Goal: Task Accomplishment & Management: Use online tool/utility

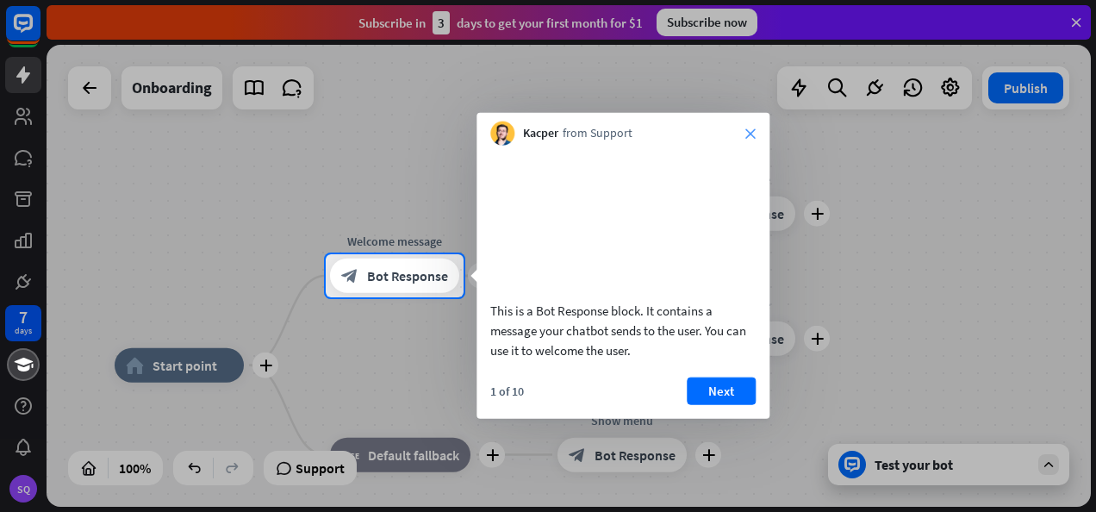
click at [754, 130] on icon "close" at bounding box center [750, 133] width 10 height 10
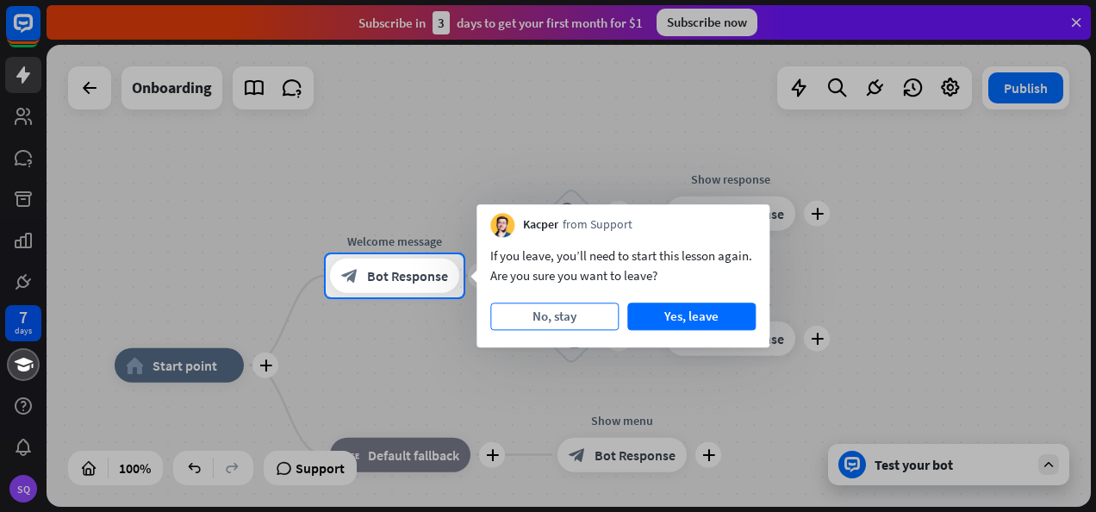
click at [573, 309] on button "No, stay" at bounding box center [554, 317] width 128 height 28
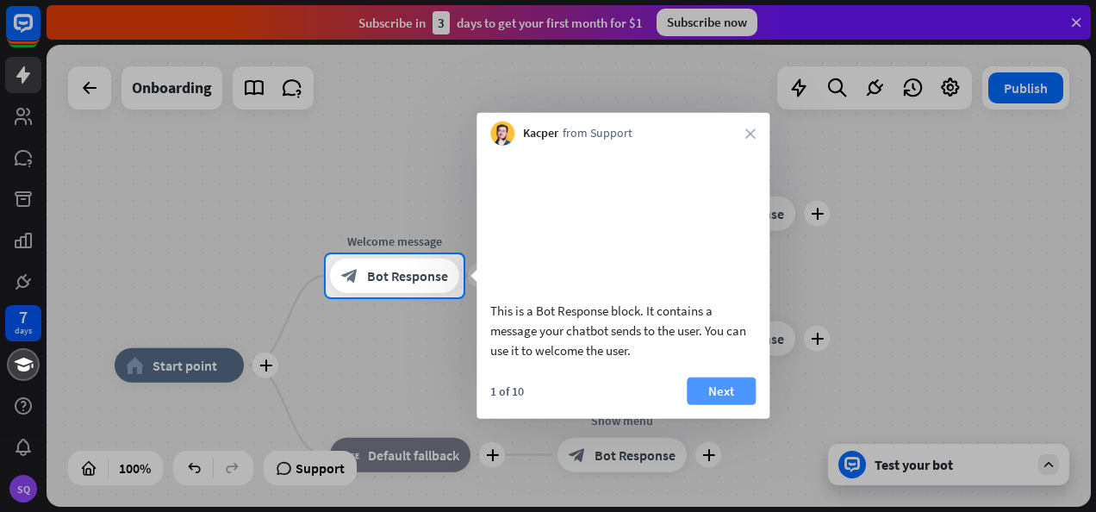
click at [716, 403] on button "Next" at bounding box center [721, 391] width 69 height 28
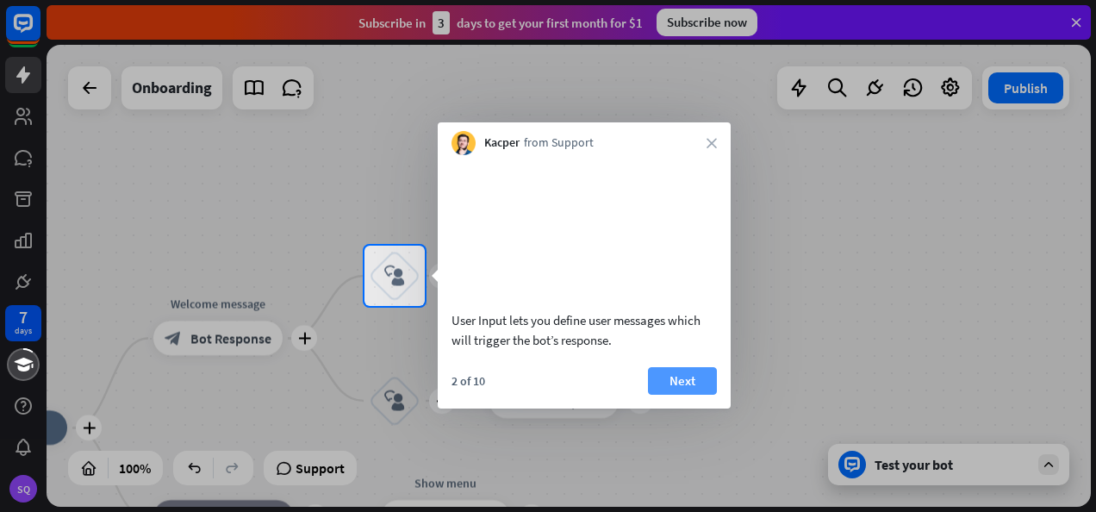
click at [696, 395] on button "Next" at bounding box center [682, 381] width 69 height 28
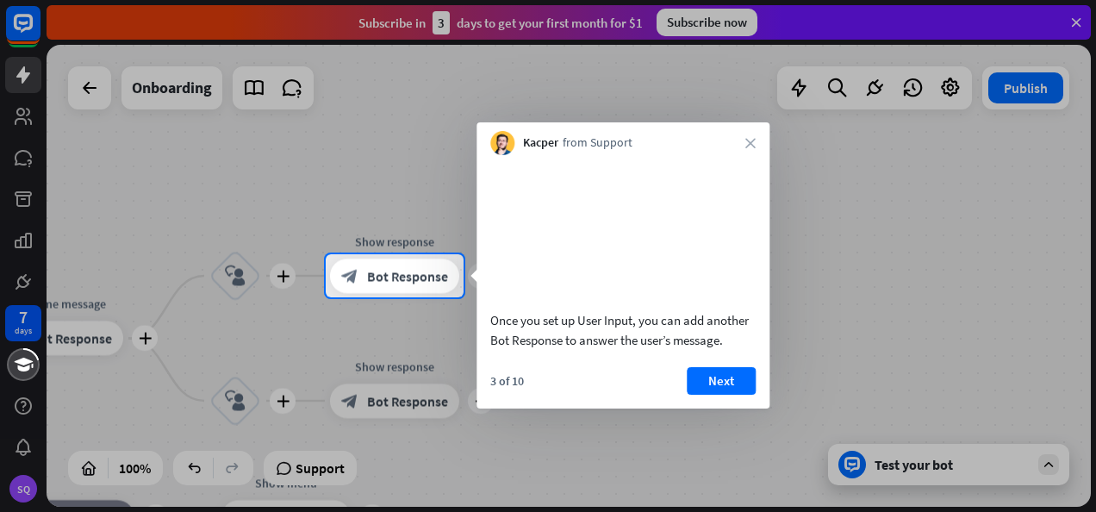
click at [696, 395] on button "Next" at bounding box center [721, 381] width 69 height 28
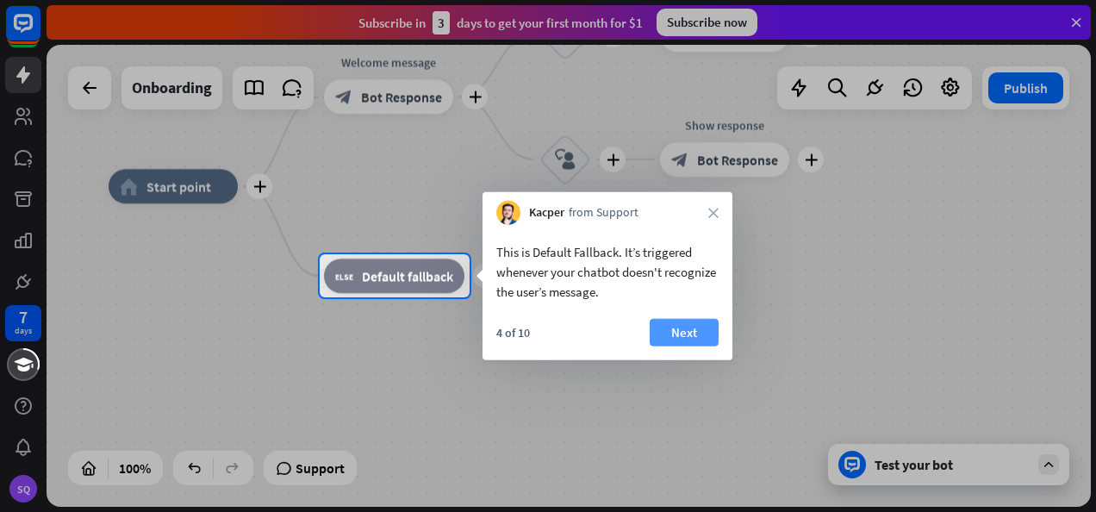
click at [697, 334] on button "Next" at bounding box center [684, 333] width 69 height 28
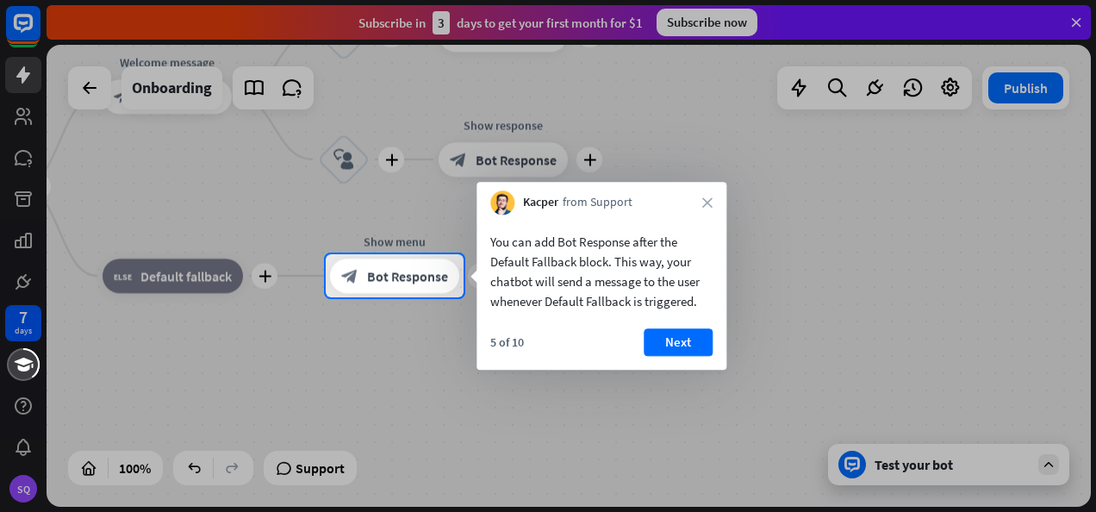
click at [697, 334] on button "Next" at bounding box center [678, 342] width 69 height 28
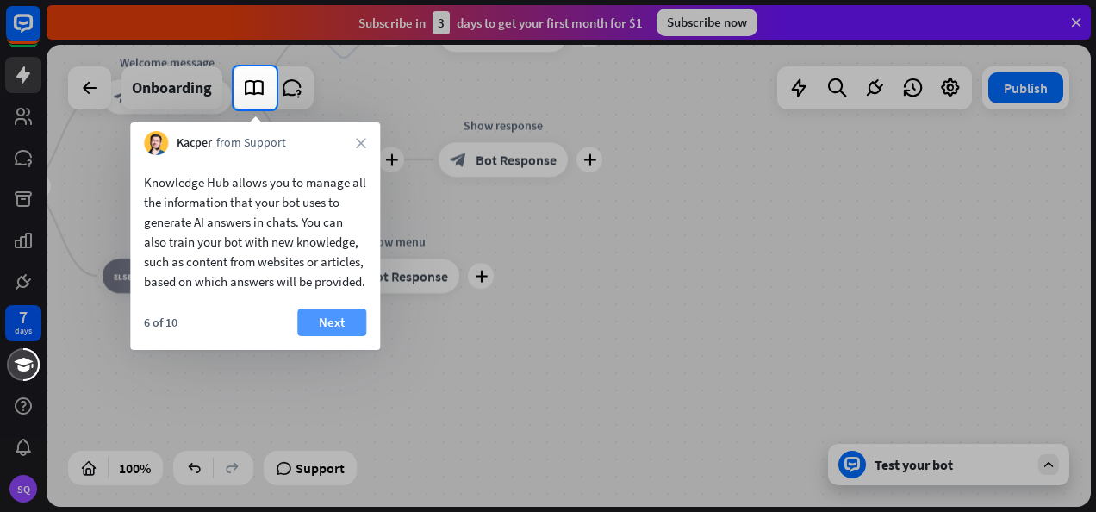
click at [334, 336] on button "Next" at bounding box center [331, 323] width 69 height 28
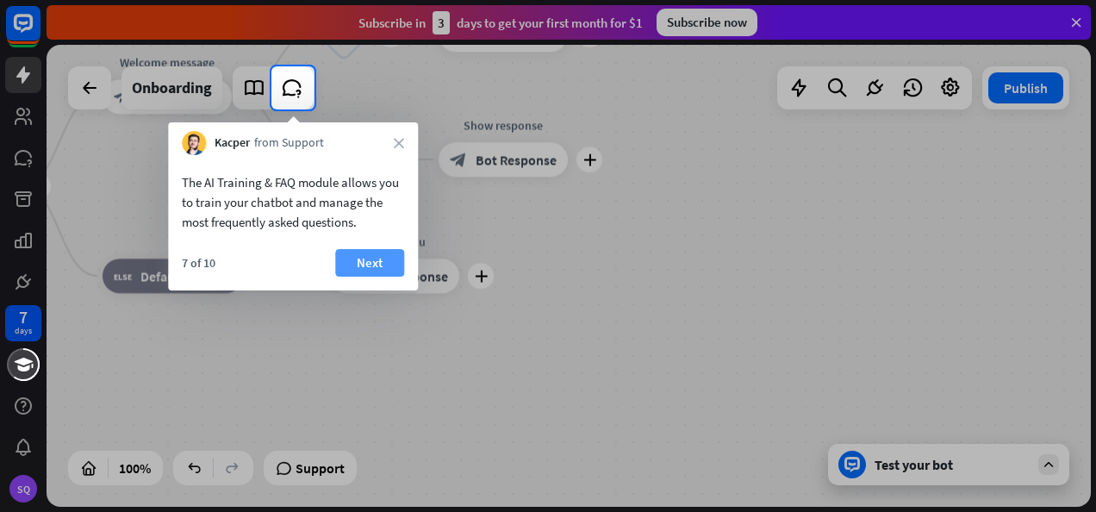
click at [365, 265] on button "Next" at bounding box center [369, 263] width 69 height 28
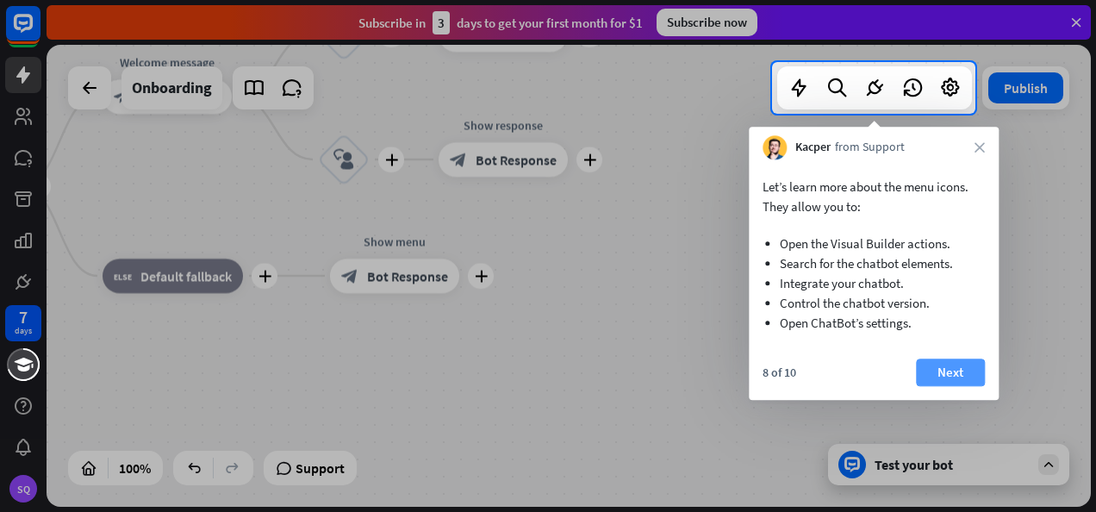
click at [963, 371] on button "Next" at bounding box center [950, 373] width 69 height 28
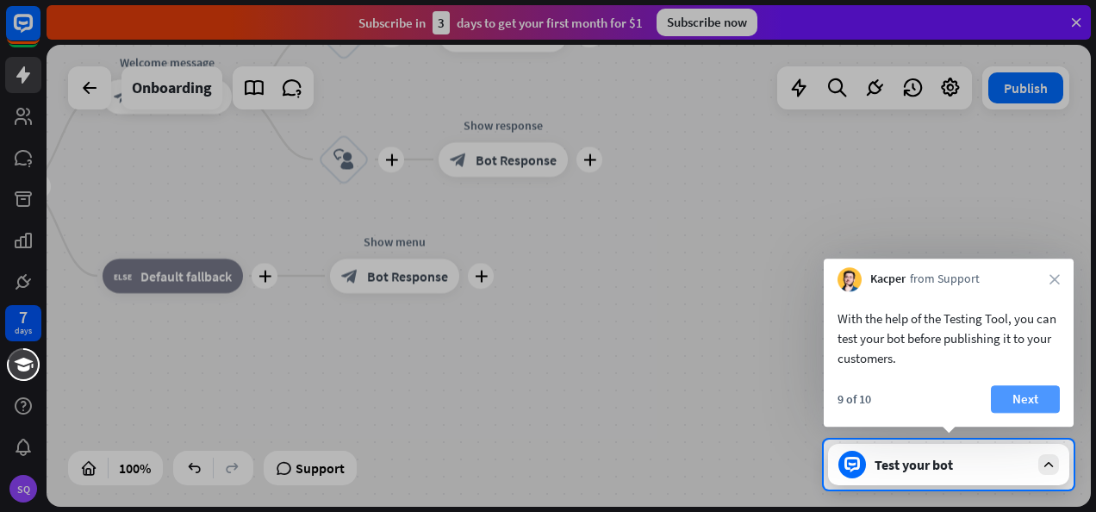
click at [1026, 395] on button "Next" at bounding box center [1025, 399] width 69 height 28
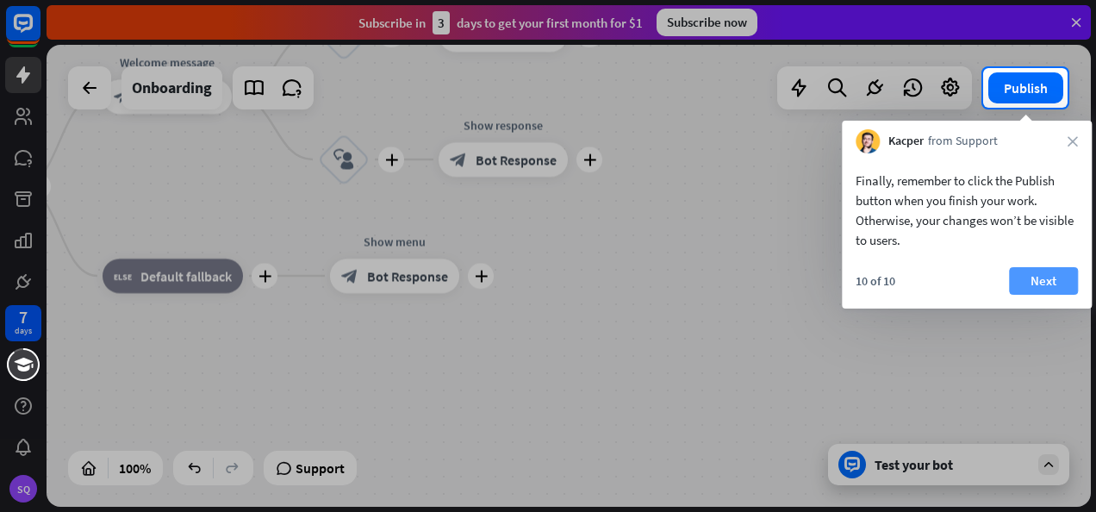
click at [1040, 283] on button "Next" at bounding box center [1043, 281] width 69 height 28
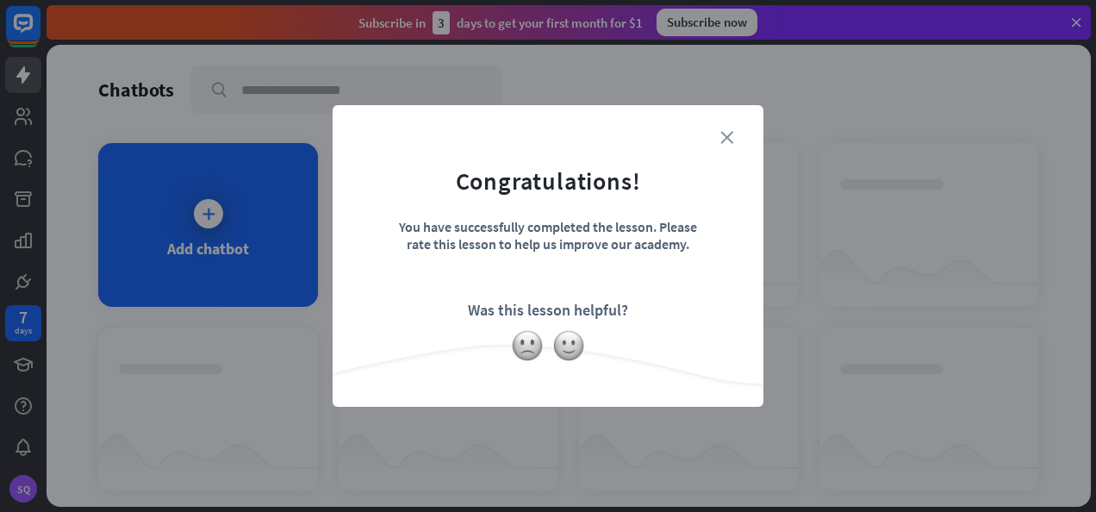
click at [729, 137] on icon "close" at bounding box center [726, 137] width 13 height 13
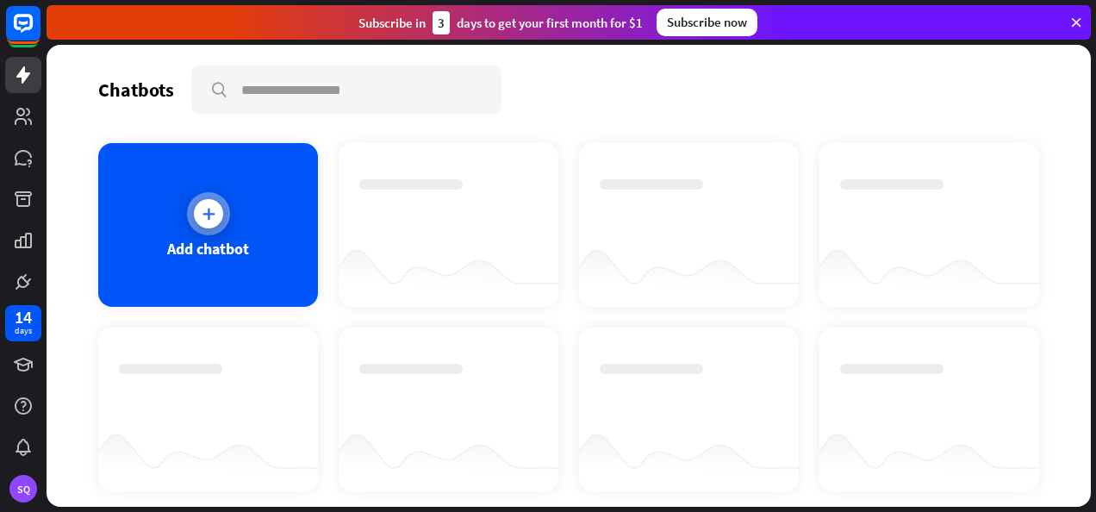
click at [212, 221] on icon at bounding box center [208, 213] width 17 height 17
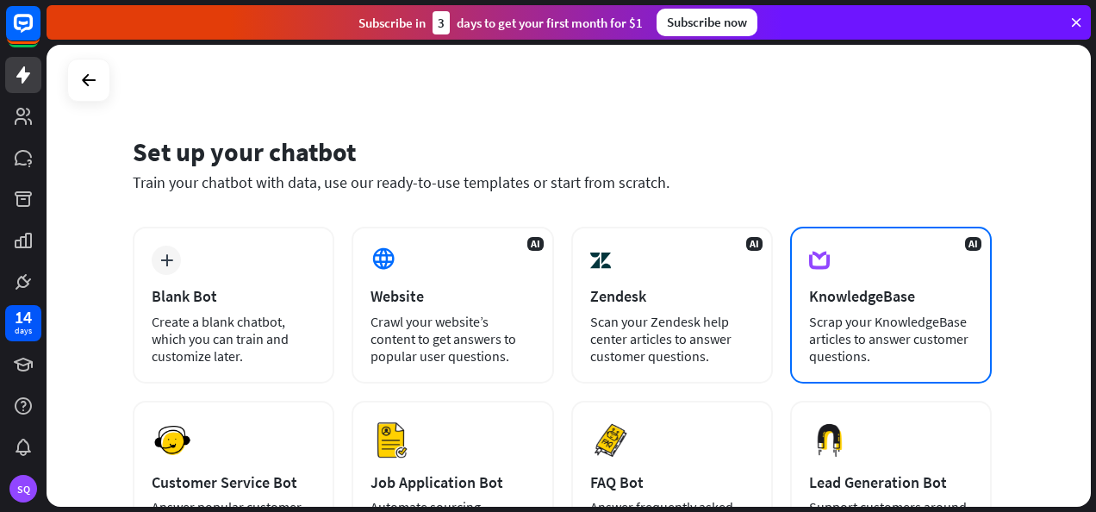
click at [840, 308] on div "AI KnowledgeBase Scrap your KnowledgeBase articles to answer customer questions." at bounding box center [891, 305] width 202 height 157
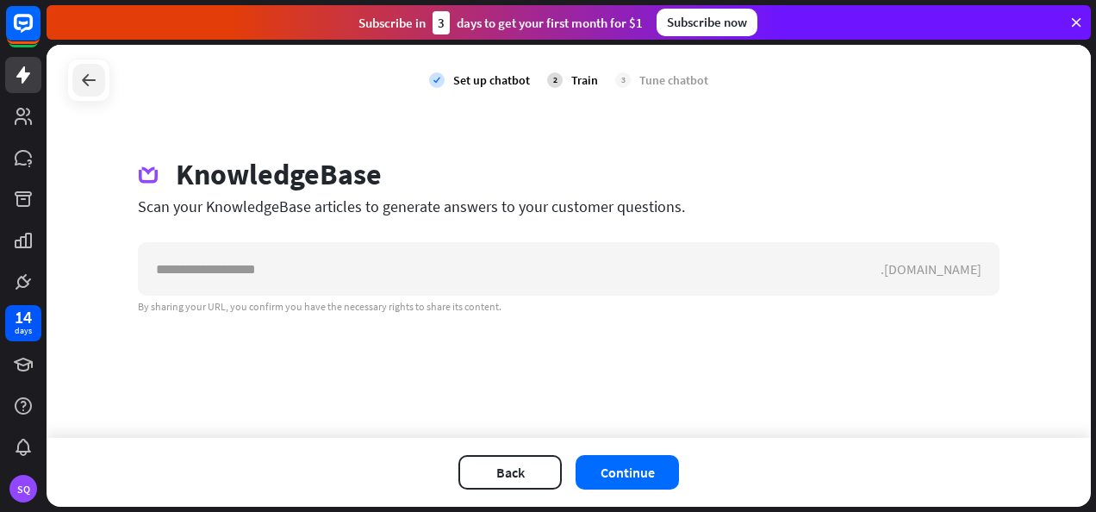
click at [84, 84] on icon at bounding box center [88, 80] width 21 height 21
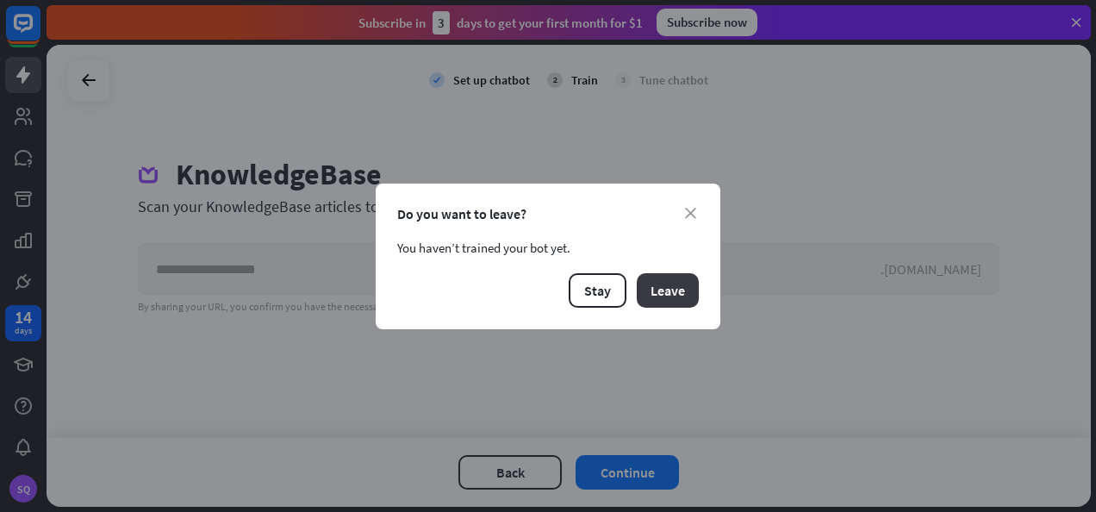
click at [648, 303] on button "Leave" at bounding box center [668, 290] width 62 height 34
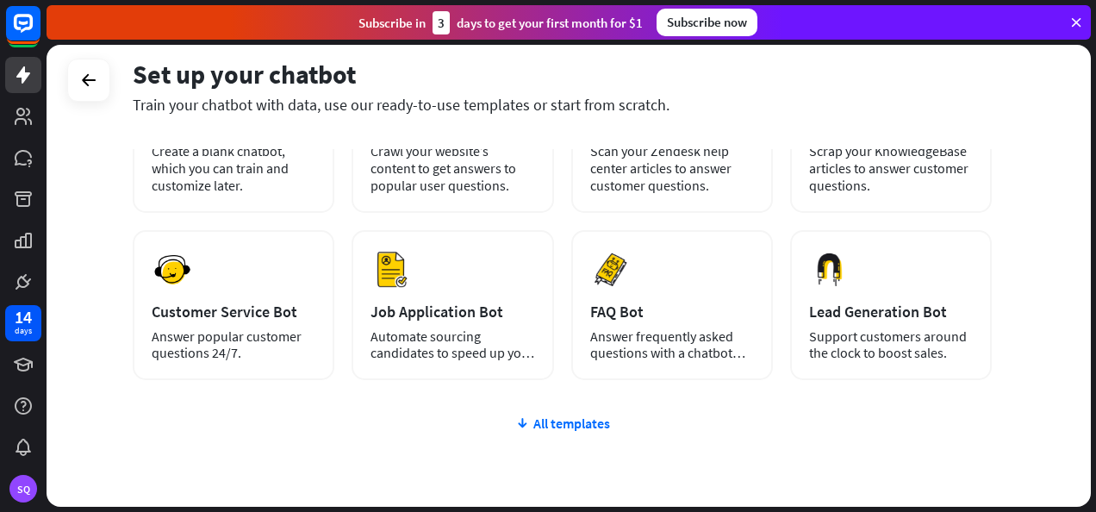
scroll to position [251, 0]
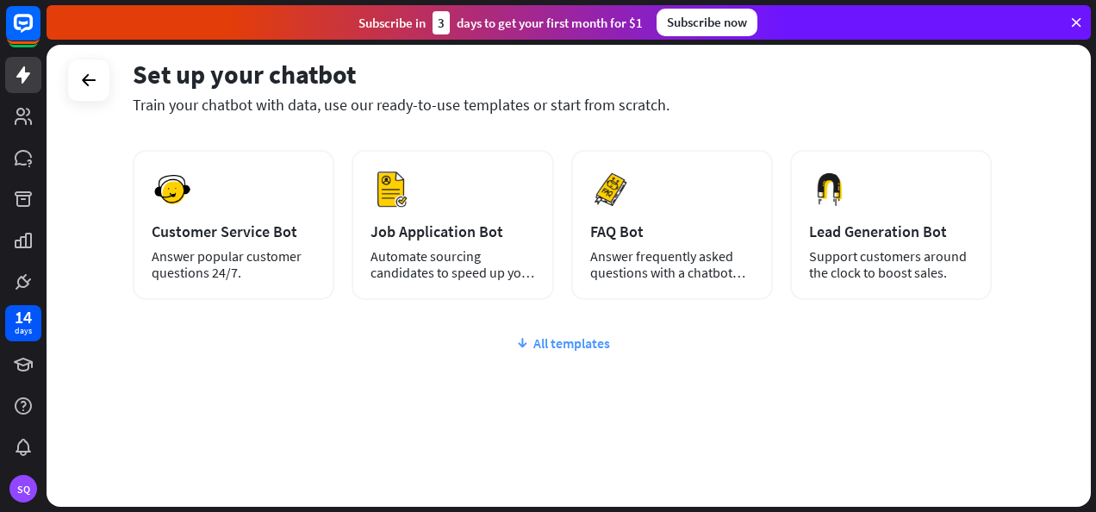
click at [596, 348] on div "All templates" at bounding box center [562, 342] width 859 height 17
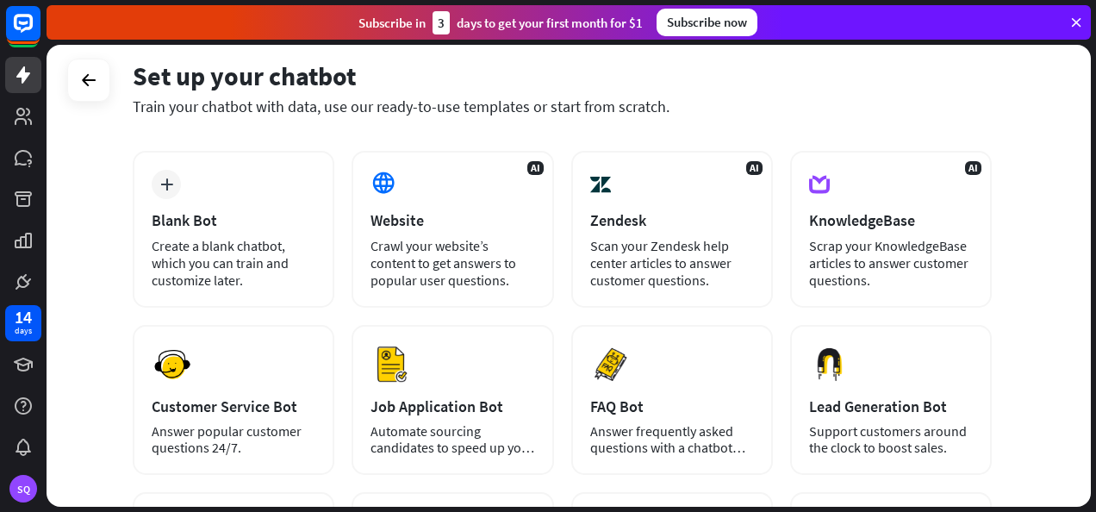
scroll to position [71, 0]
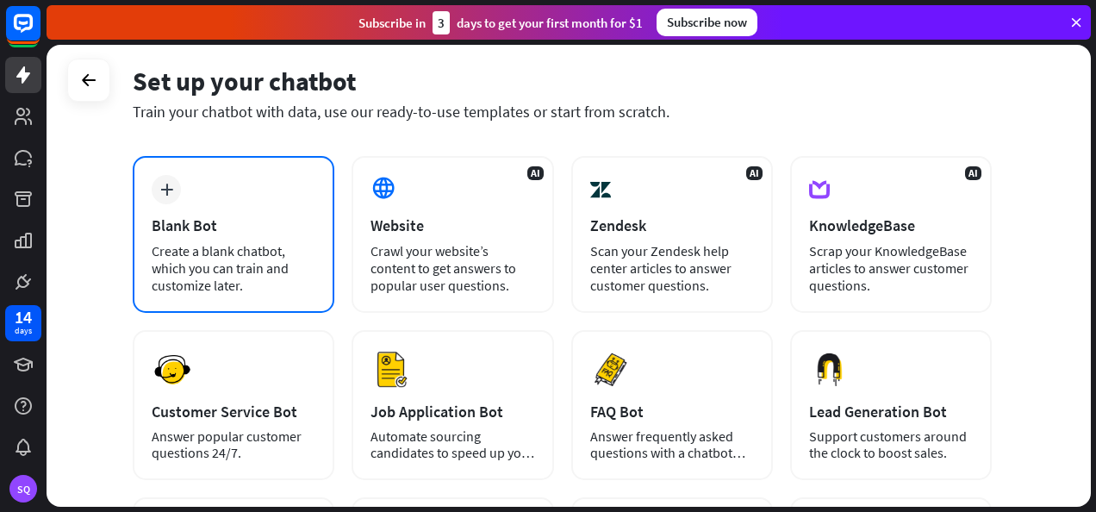
click at [276, 230] on div "Blank Bot" at bounding box center [234, 225] width 164 height 20
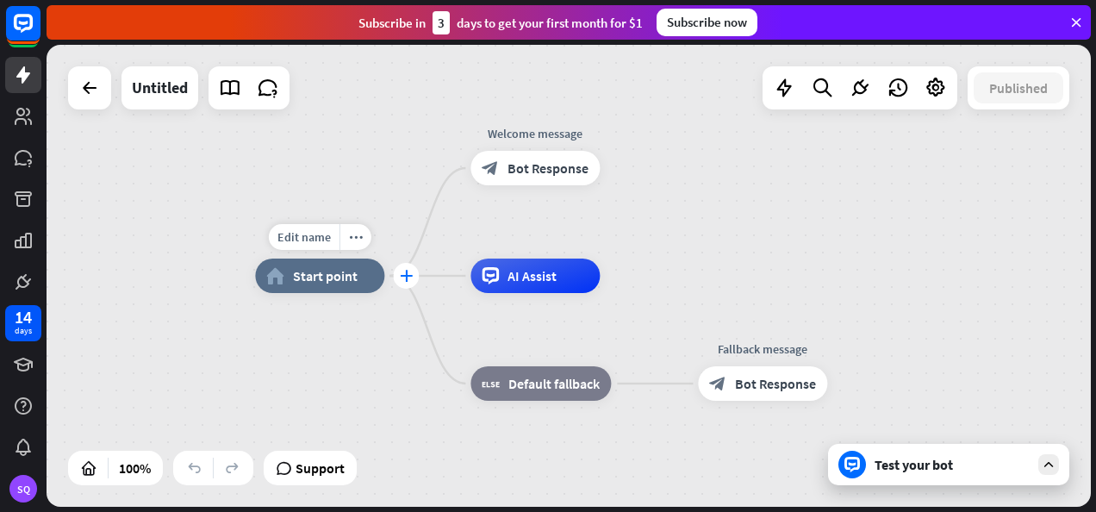
click at [412, 276] on icon "plus" at bounding box center [406, 276] width 13 height 12
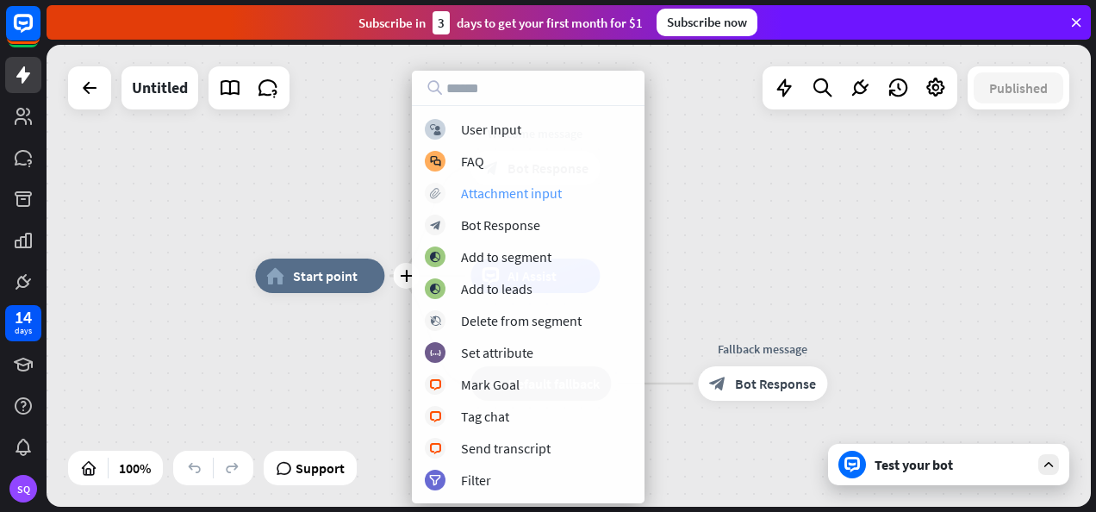
click at [507, 188] on div "Attachment input" at bounding box center [511, 192] width 101 height 17
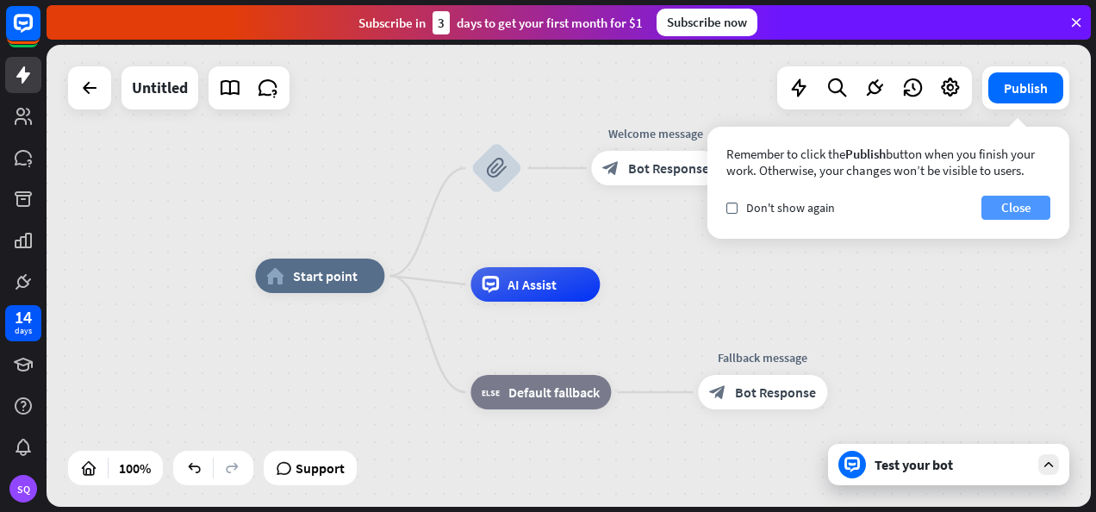
click at [1020, 205] on button "Close" at bounding box center [1016, 208] width 69 height 24
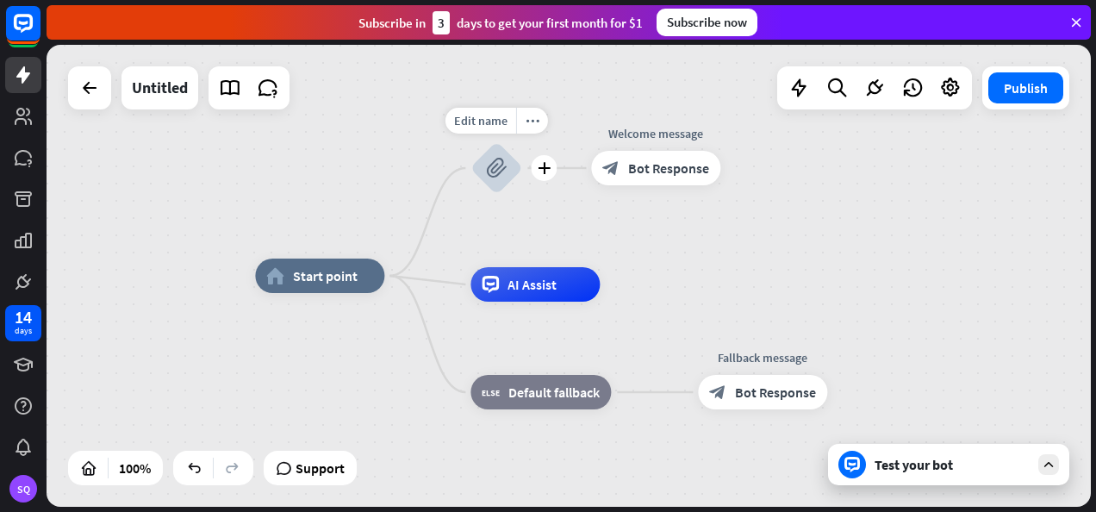
click at [498, 163] on icon "block_attachment" at bounding box center [496, 168] width 21 height 21
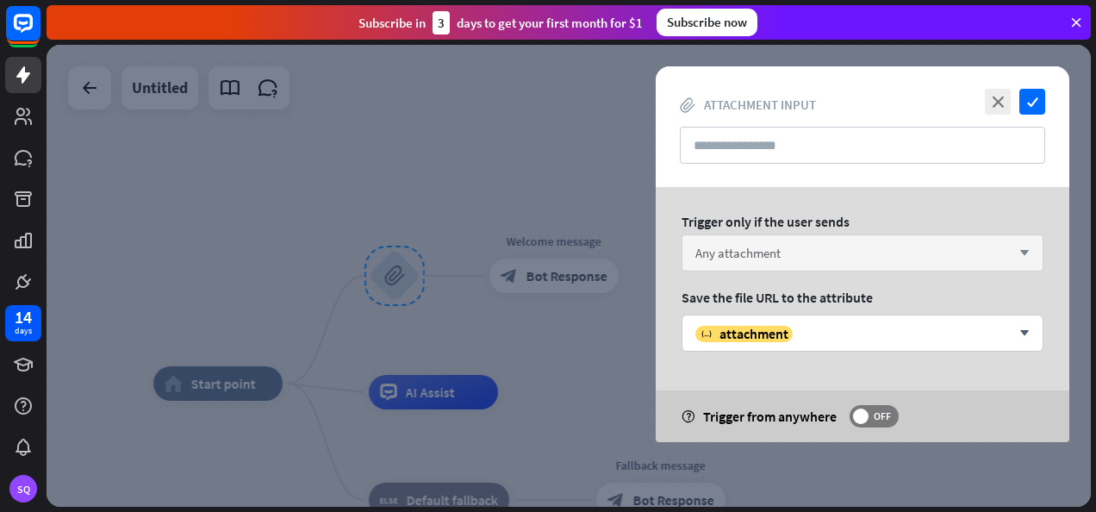
click at [745, 259] on span "Any attachment" at bounding box center [737, 253] width 85 height 16
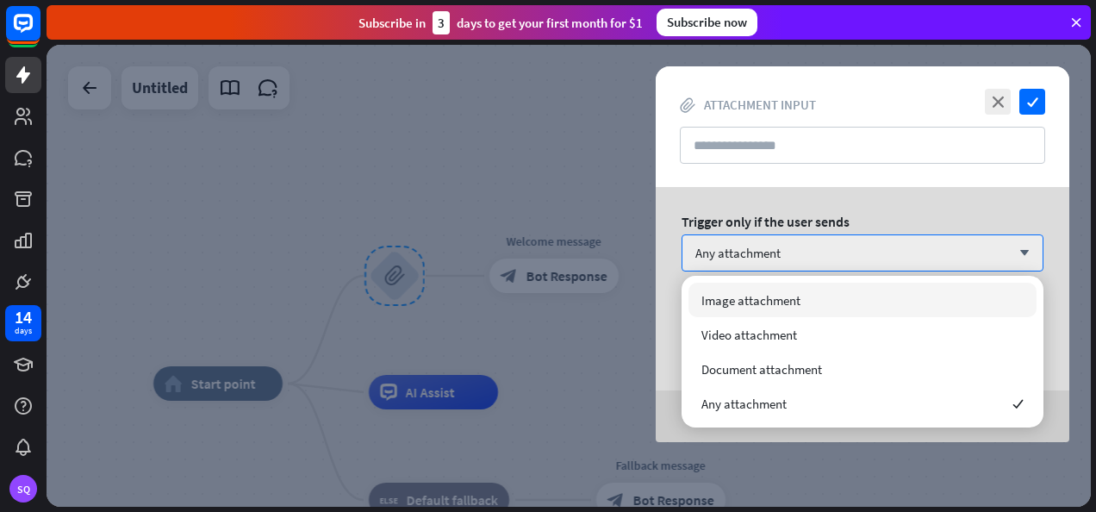
click at [668, 321] on div "Trigger only if the user sends Any attachment arrow_down Save the file URL to t…" at bounding box center [863, 314] width 414 height 255
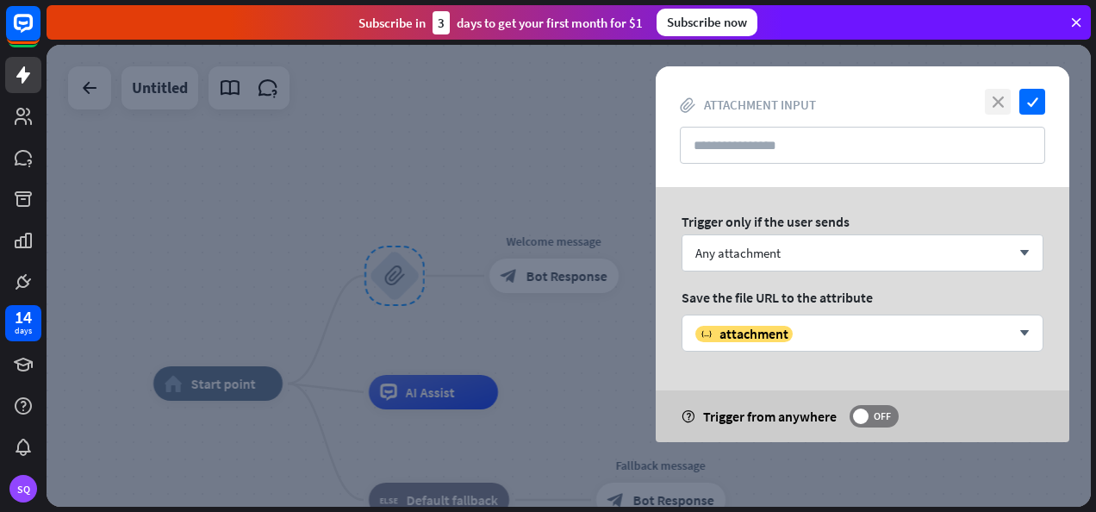
click at [1001, 100] on icon "close" at bounding box center [998, 102] width 26 height 26
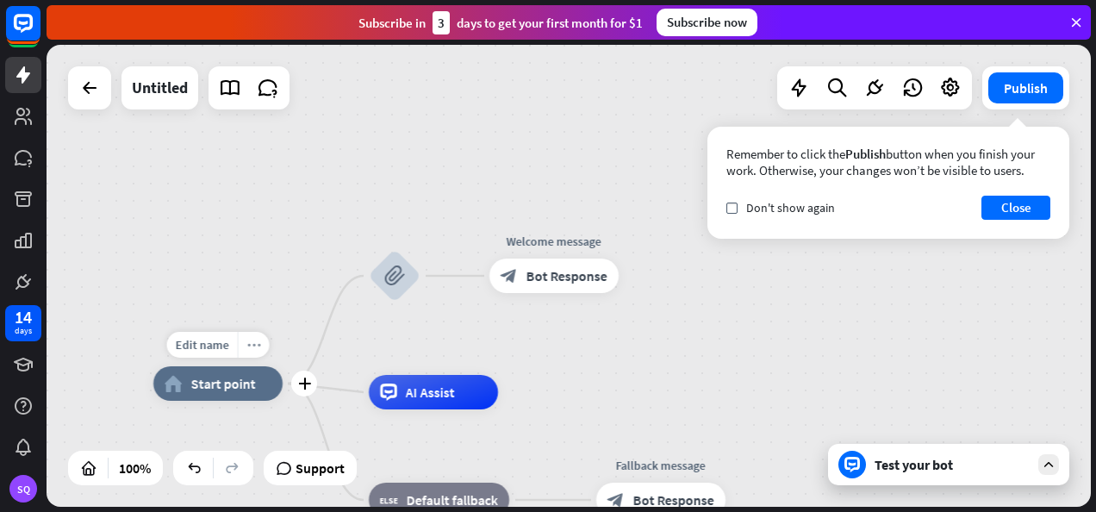
click at [265, 351] on div "more_horiz" at bounding box center [254, 345] width 32 height 26
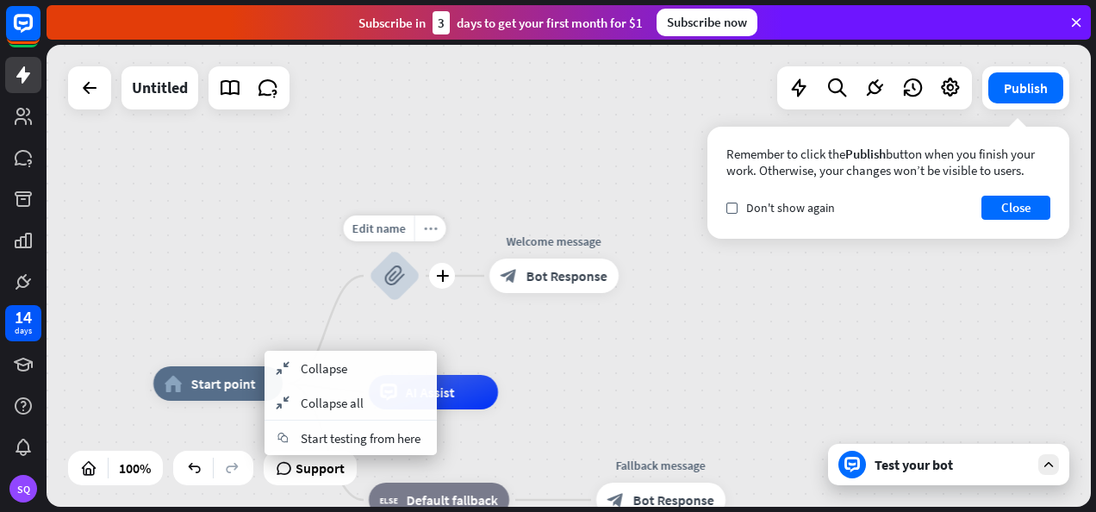
click at [439, 225] on div "more_horiz" at bounding box center [431, 228] width 32 height 26
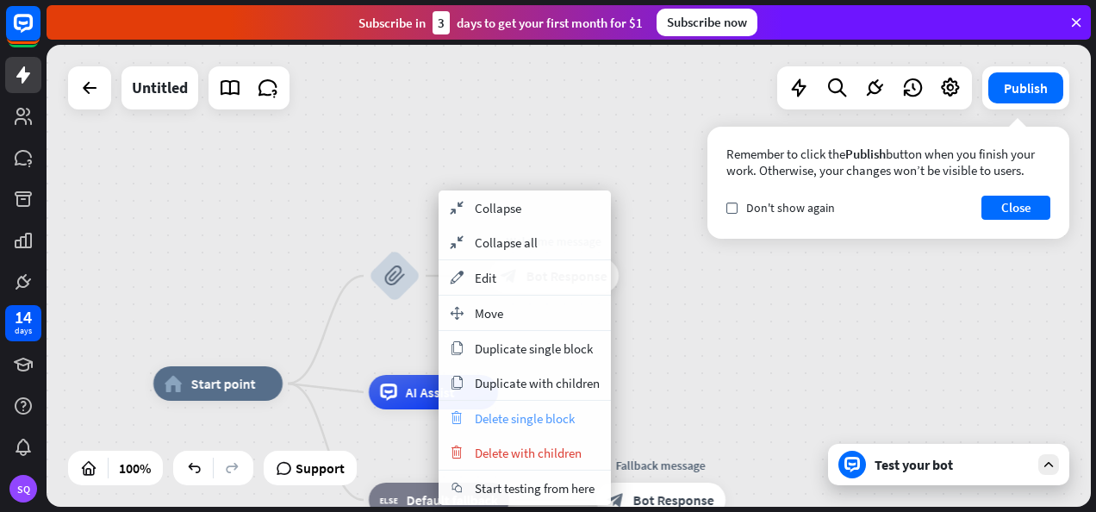
click at [503, 410] on span "Delete single block" at bounding box center [525, 418] width 100 height 16
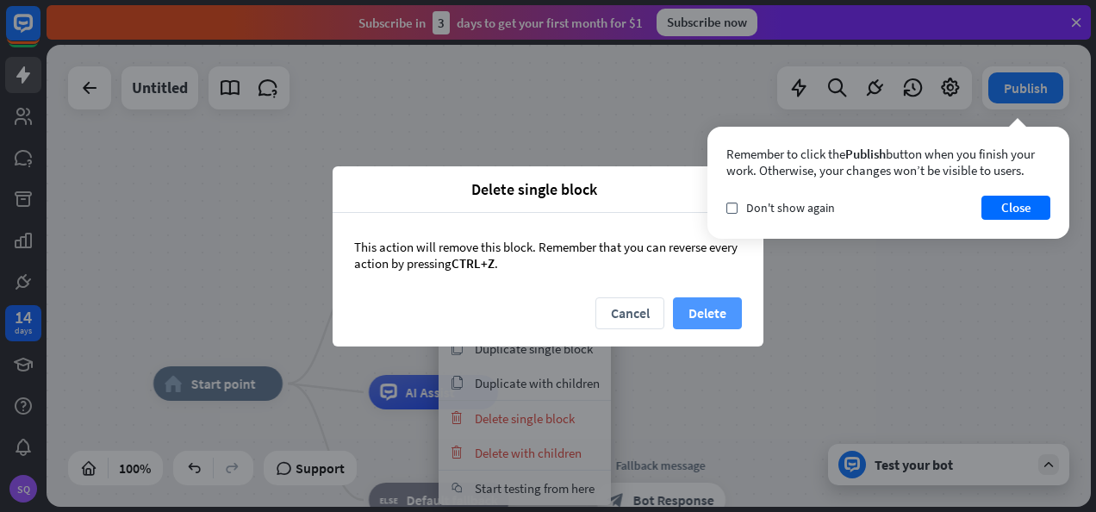
click at [723, 313] on button "Delete" at bounding box center [707, 313] width 69 height 32
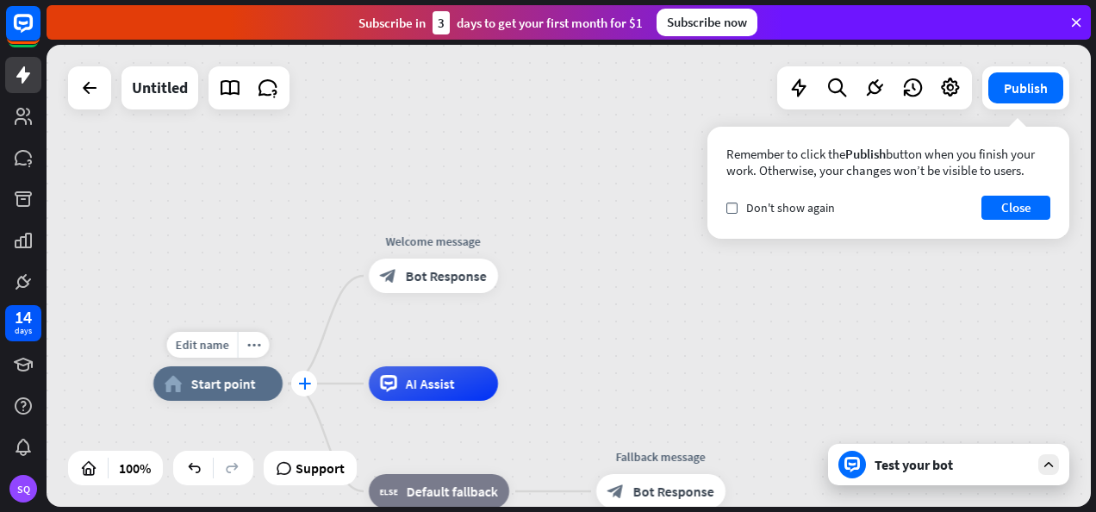
click at [312, 391] on div "plus" at bounding box center [304, 384] width 26 height 26
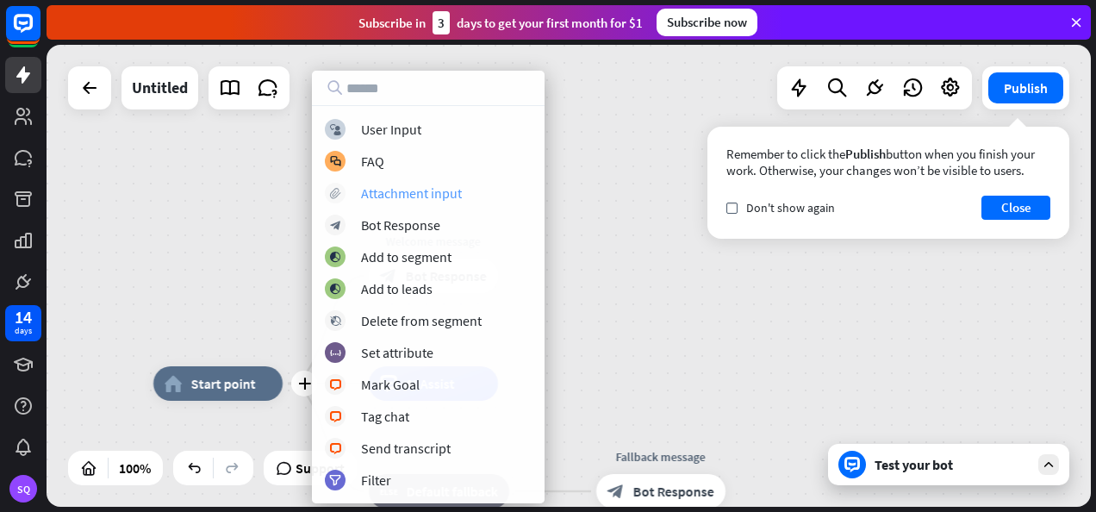
click at [394, 192] on div "Attachment input" at bounding box center [411, 192] width 101 height 17
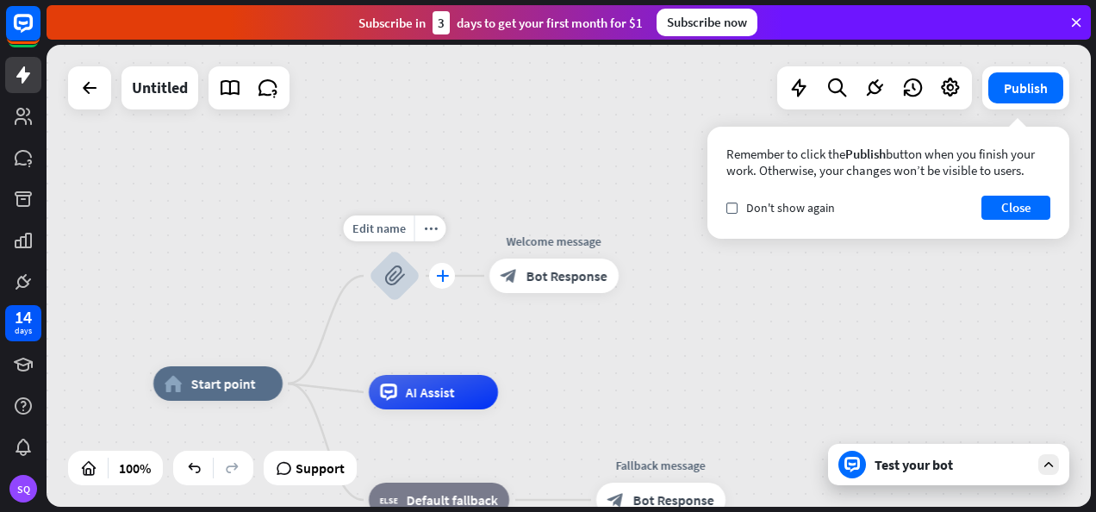
click at [445, 272] on icon "plus" at bounding box center [442, 276] width 13 height 12
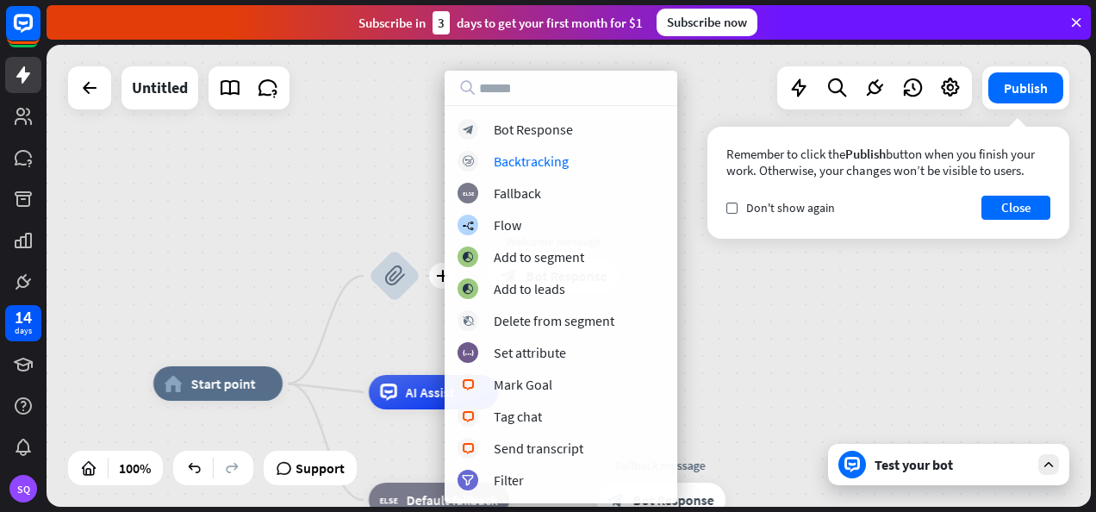
click at [419, 165] on div "home_2 Start point plus block_attachment Welcome message block_bot_response Bot…" at bounding box center [569, 276] width 1045 height 462
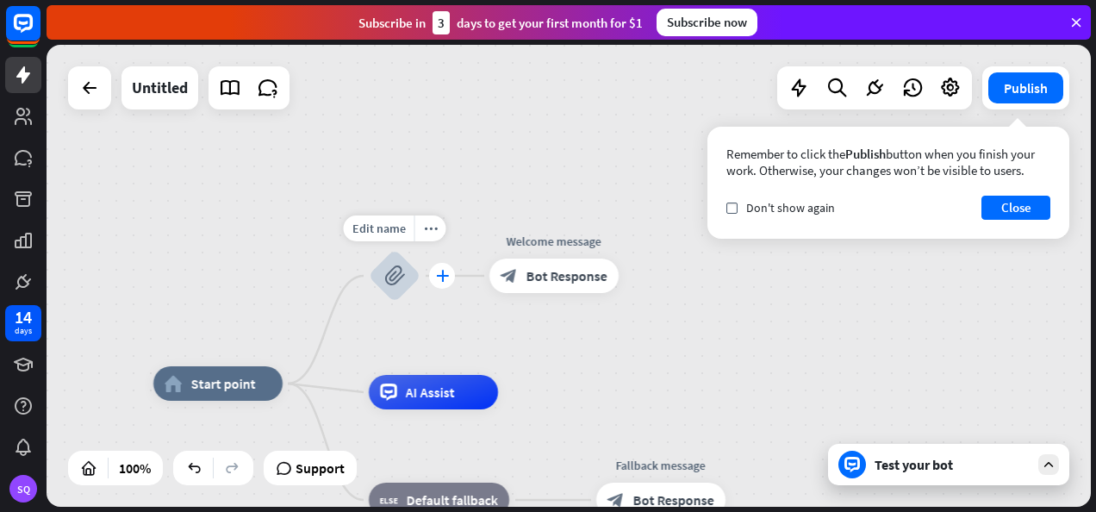
click at [446, 275] on icon "plus" at bounding box center [442, 276] width 13 height 12
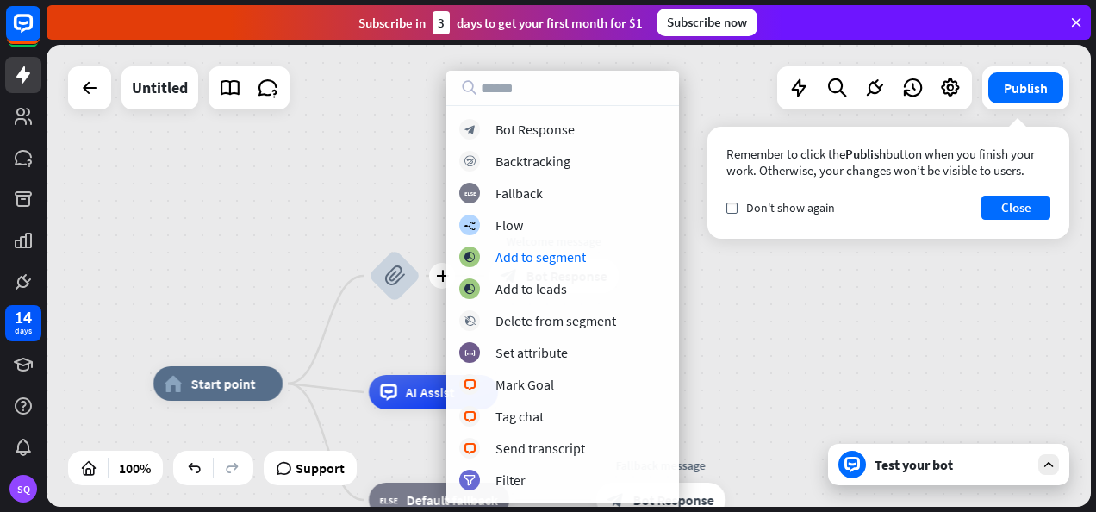
click at [415, 193] on div "home_2 Start point plus block_attachment Welcome message block_bot_response Bot…" at bounding box center [569, 276] width 1045 height 462
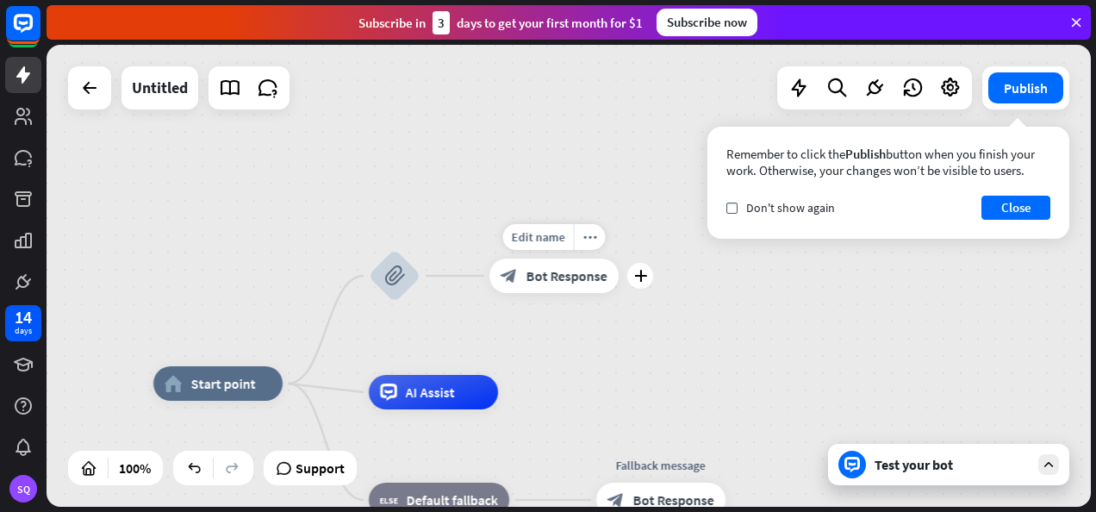
click at [543, 276] on span "Bot Response" at bounding box center [567, 275] width 81 height 17
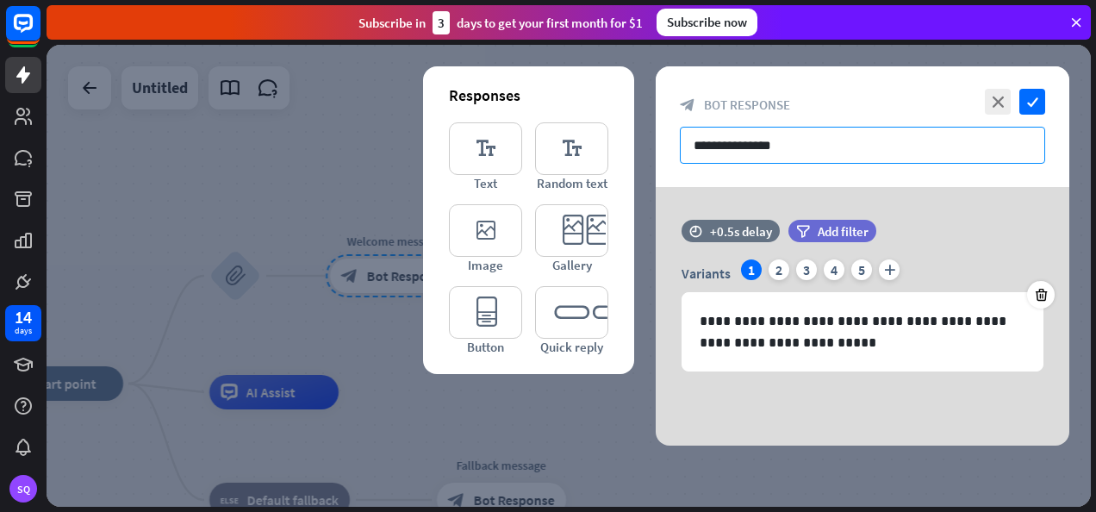
click at [802, 151] on input "**********" at bounding box center [862, 145] width 365 height 37
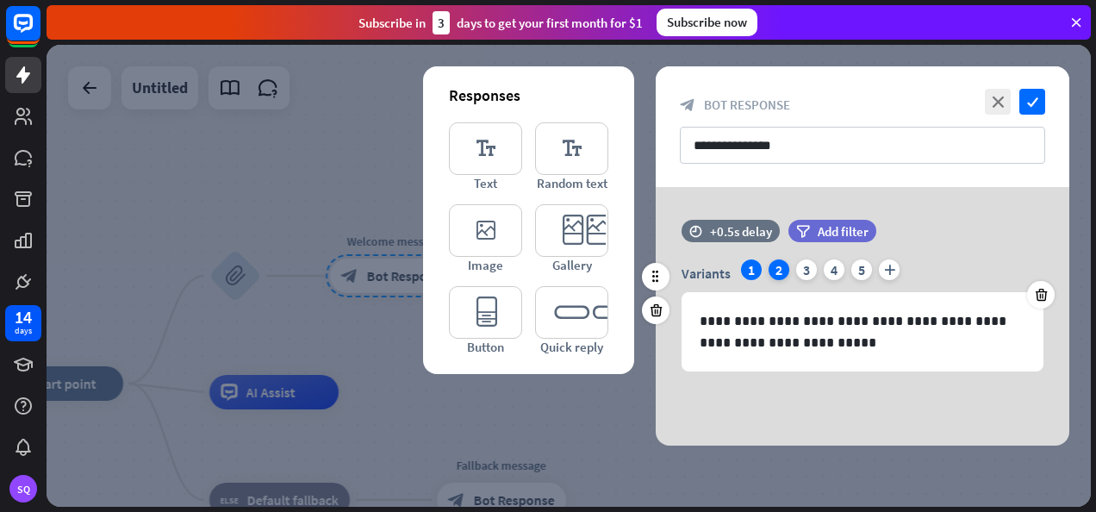
click at [783, 265] on div "2" at bounding box center [779, 269] width 21 height 21
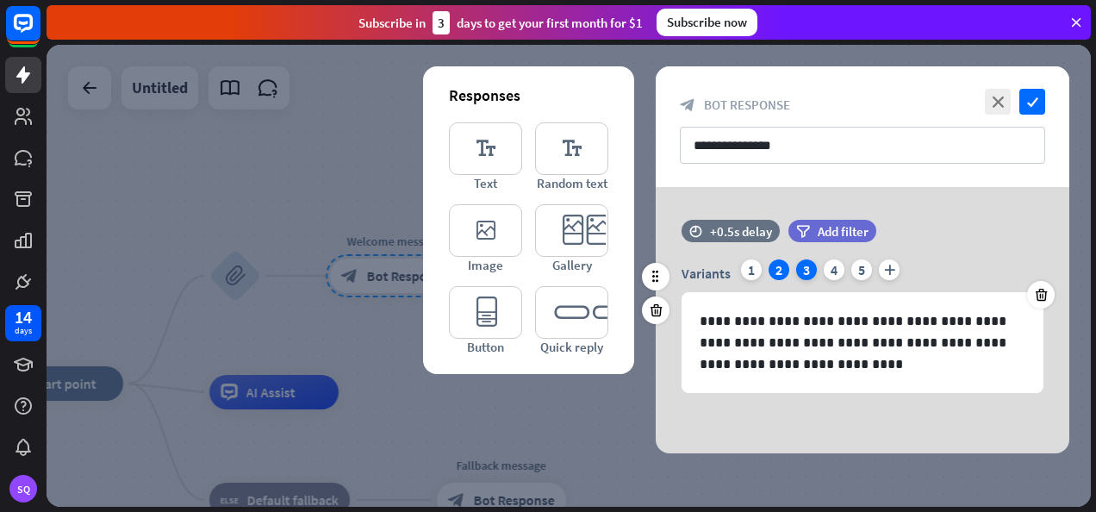
click at [803, 271] on div "3" at bounding box center [806, 269] width 21 height 21
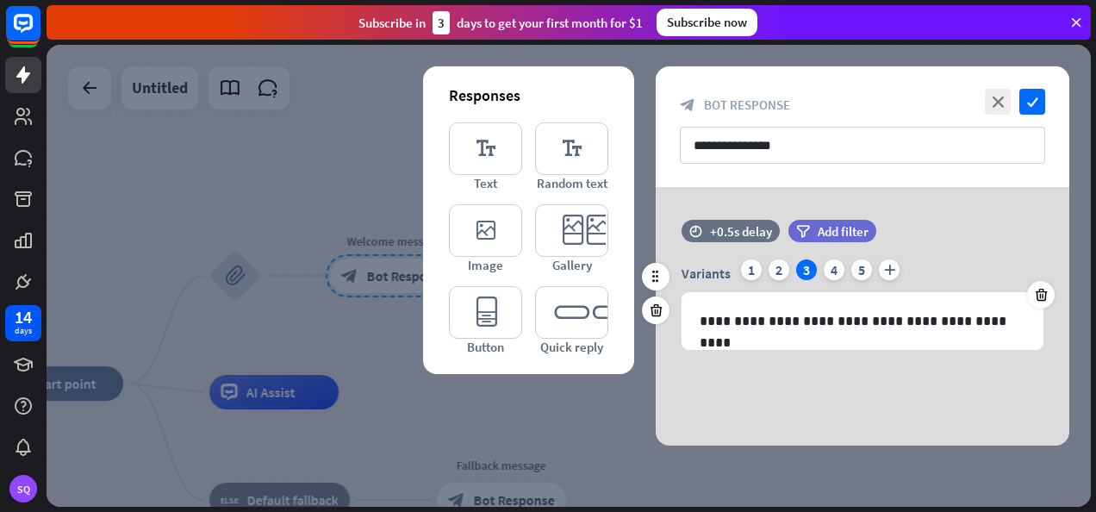
click at [791, 271] on div "Variants 1 2 3 4 5 plus" at bounding box center [863, 273] width 362 height 28
click at [779, 271] on div "2" at bounding box center [779, 269] width 21 height 21
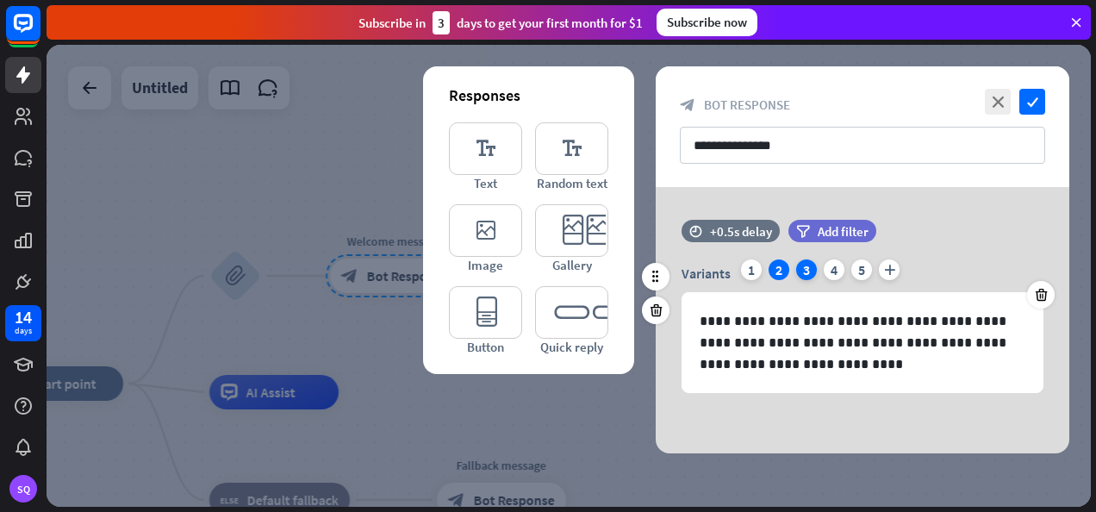
click at [802, 271] on div "3" at bounding box center [806, 269] width 21 height 21
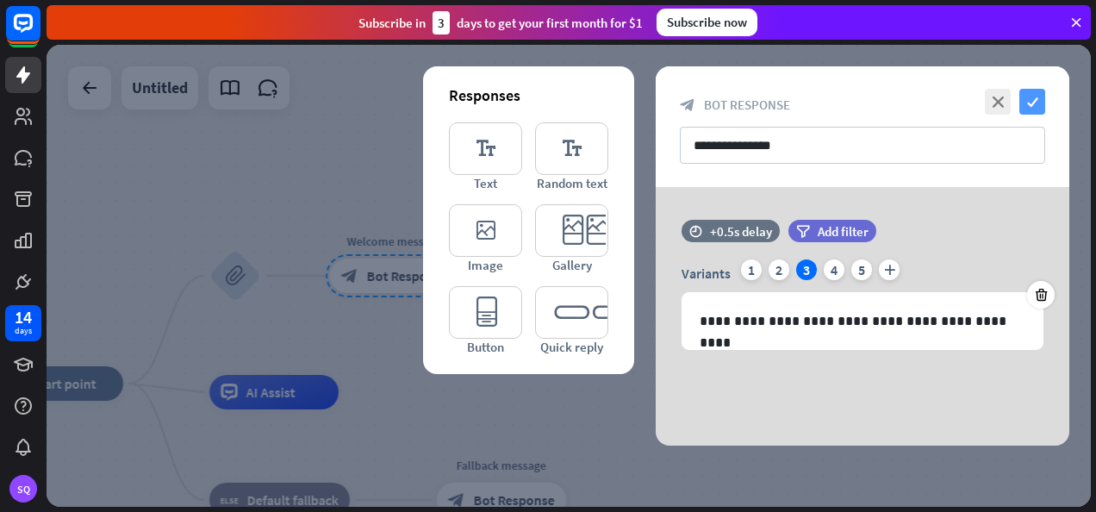
click at [1032, 102] on icon "check" at bounding box center [1033, 102] width 26 height 26
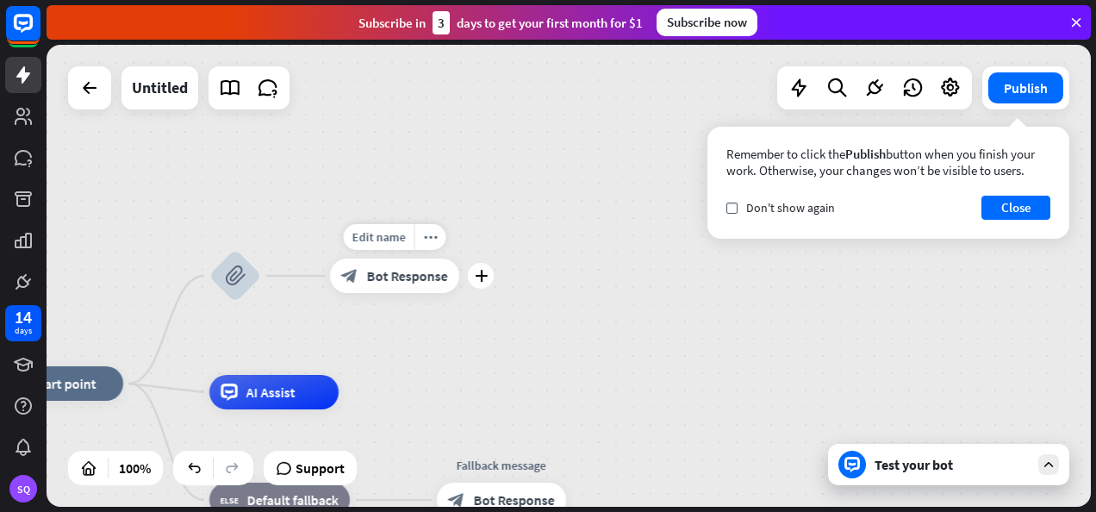
click at [393, 286] on div "block_bot_response Bot Response" at bounding box center [394, 276] width 129 height 34
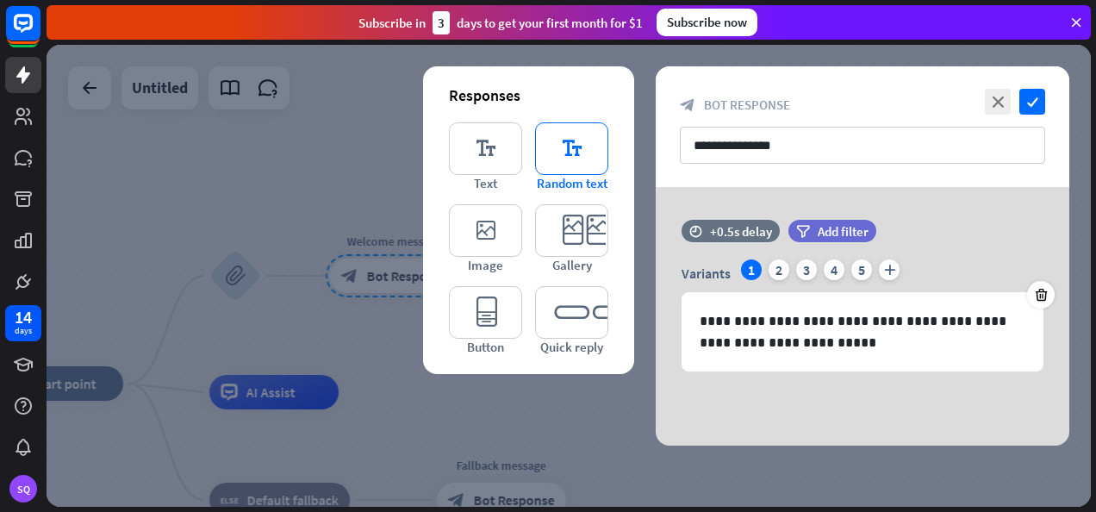
click at [564, 177] on span "Random text" at bounding box center [572, 183] width 71 height 16
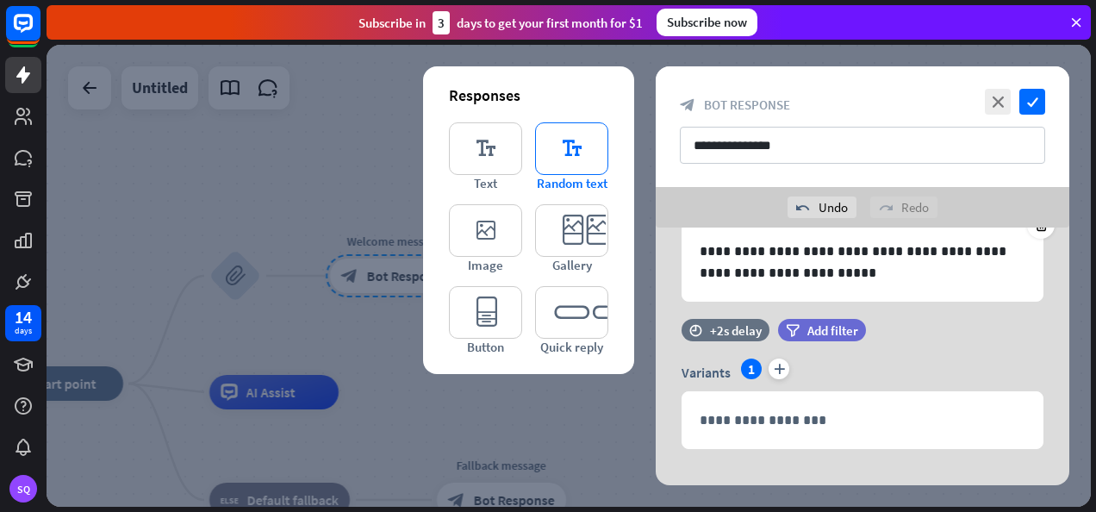
scroll to position [133, 0]
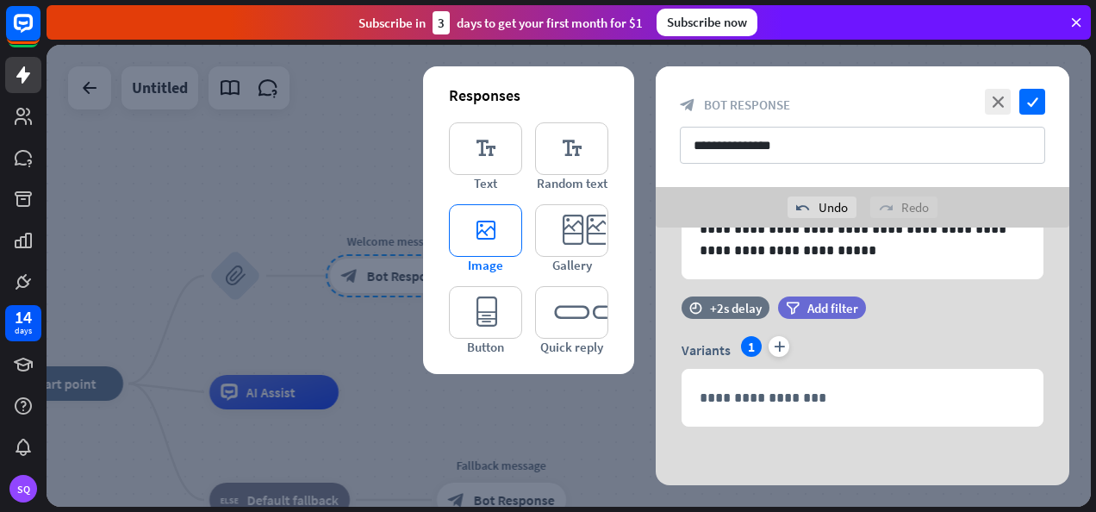
click at [488, 227] on icon "editor_image" at bounding box center [485, 230] width 73 height 53
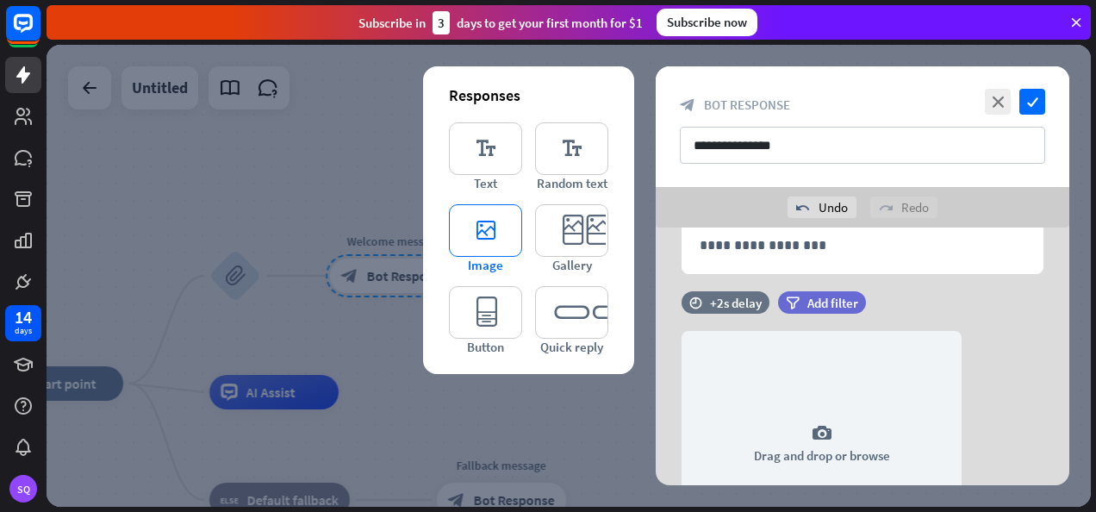
scroll to position [348, 0]
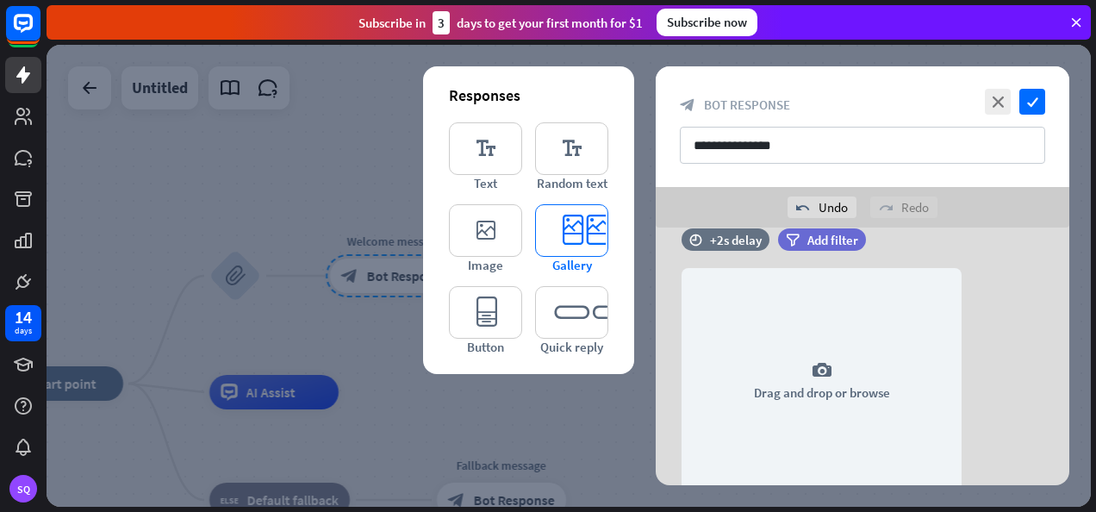
click at [551, 232] on icon "editor_card" at bounding box center [571, 230] width 73 height 53
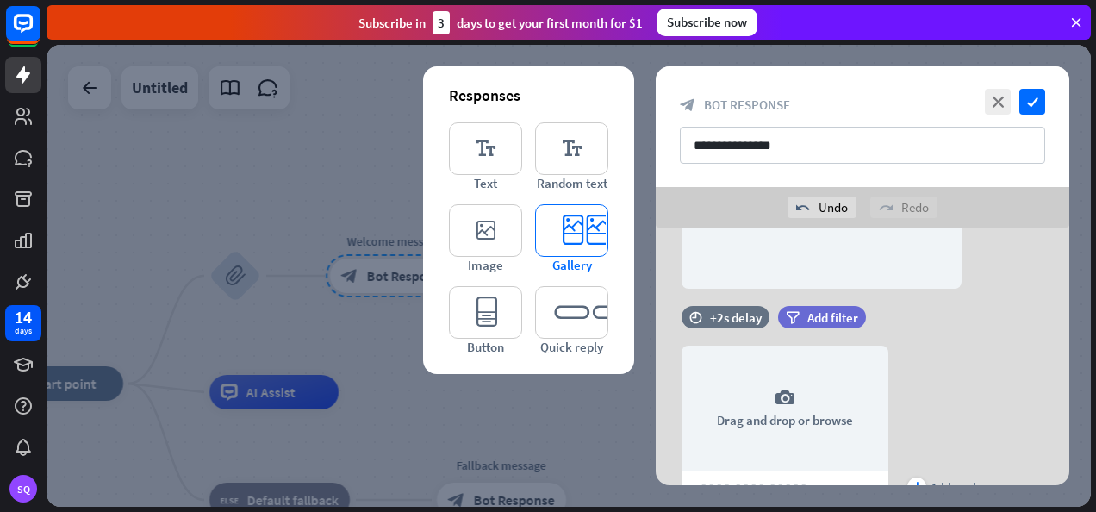
scroll to position [629, 0]
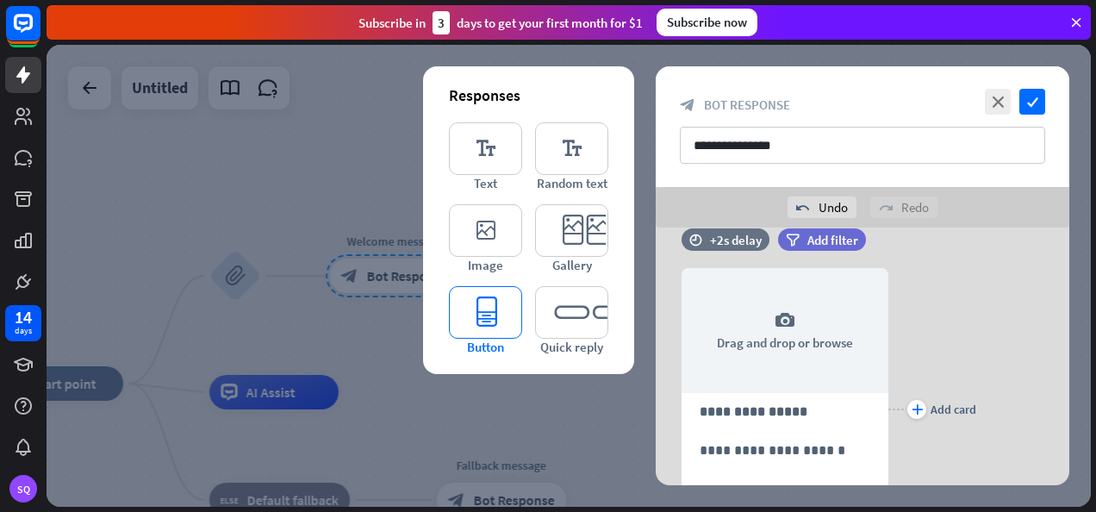
click at [487, 309] on icon "editor_button" at bounding box center [485, 312] width 73 height 53
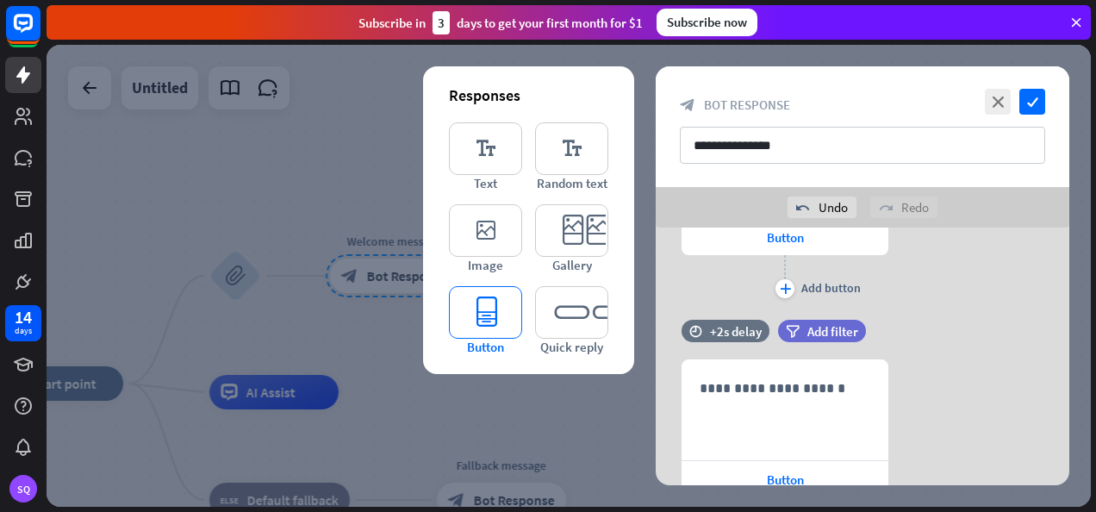
scroll to position [993, 0]
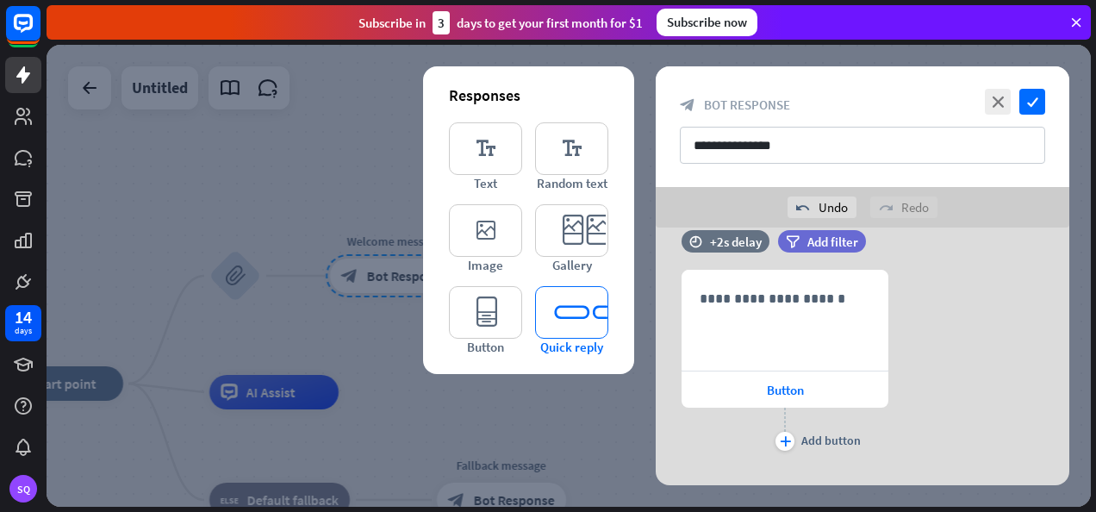
click at [561, 322] on icon "editor_quick_replies" at bounding box center [571, 312] width 73 height 53
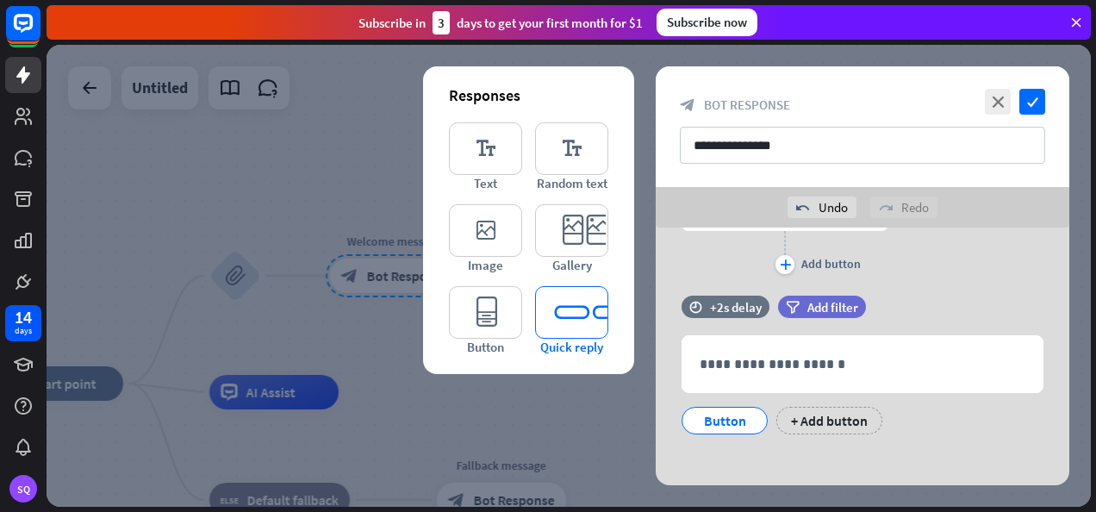
scroll to position [1175, 0]
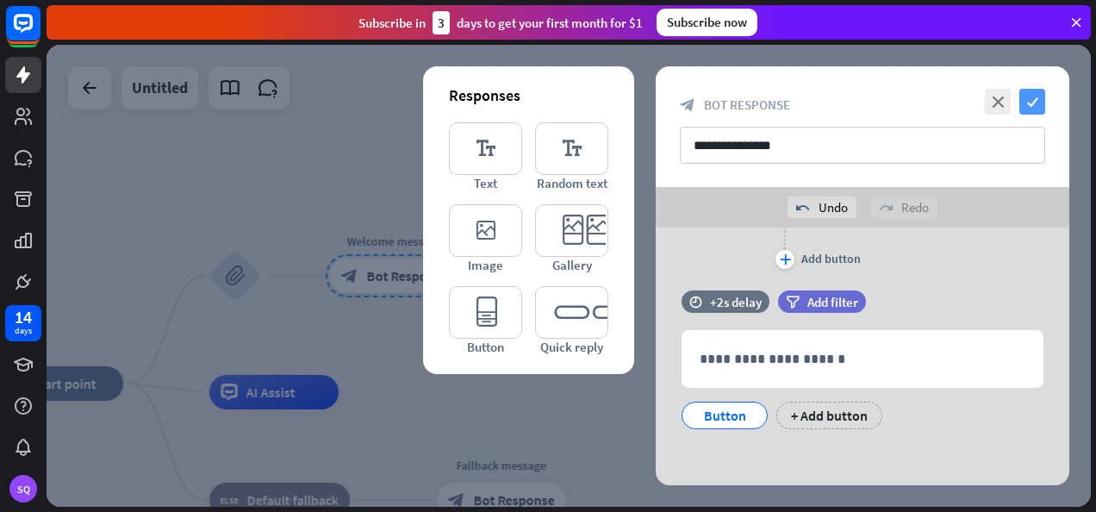
click at [1040, 97] on icon "check" at bounding box center [1033, 102] width 26 height 26
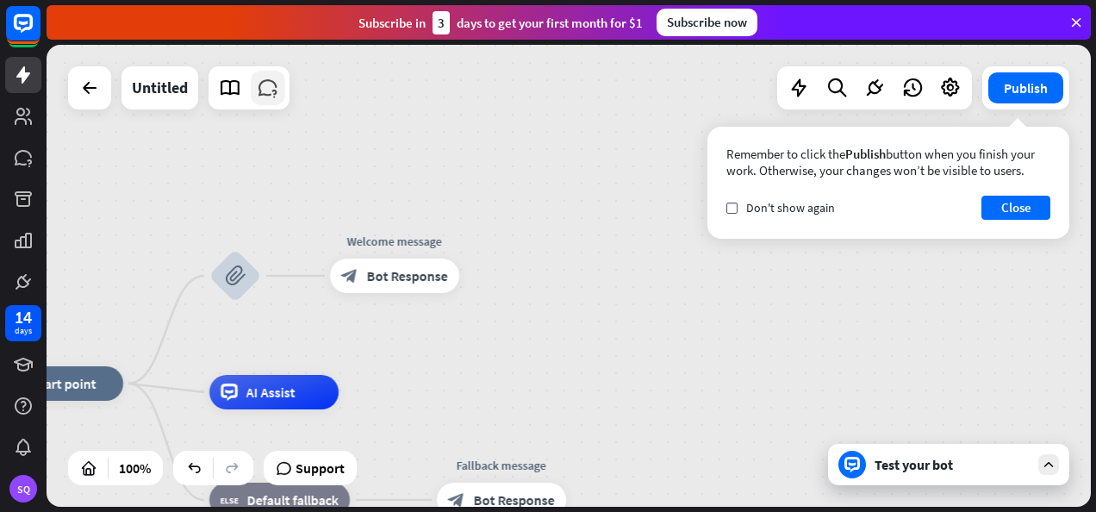
click at [264, 100] on link at bounding box center [268, 88] width 34 height 34
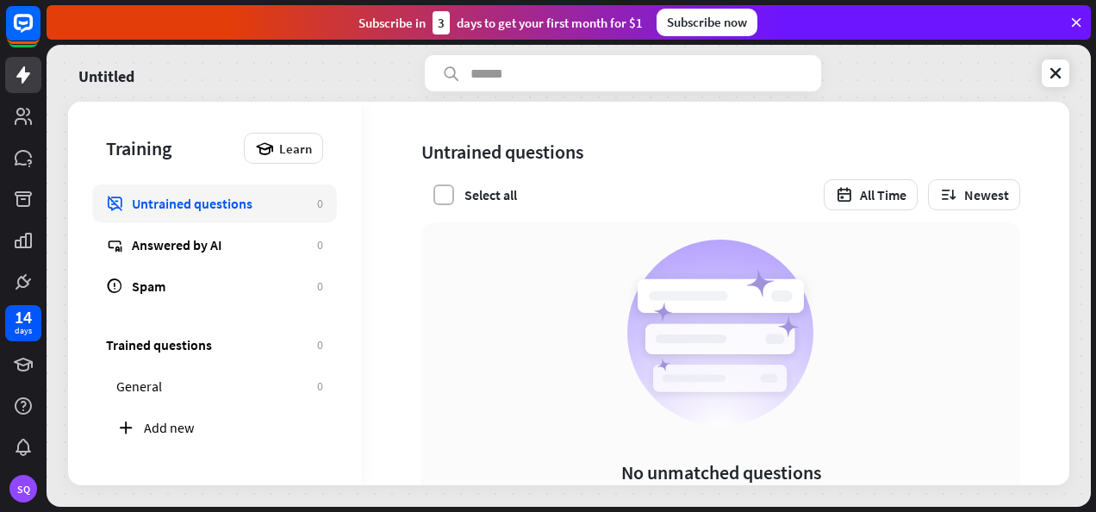
click at [452, 195] on label at bounding box center [444, 194] width 21 height 21
click at [321, 245] on div "0" at bounding box center [320, 245] width 6 height 16
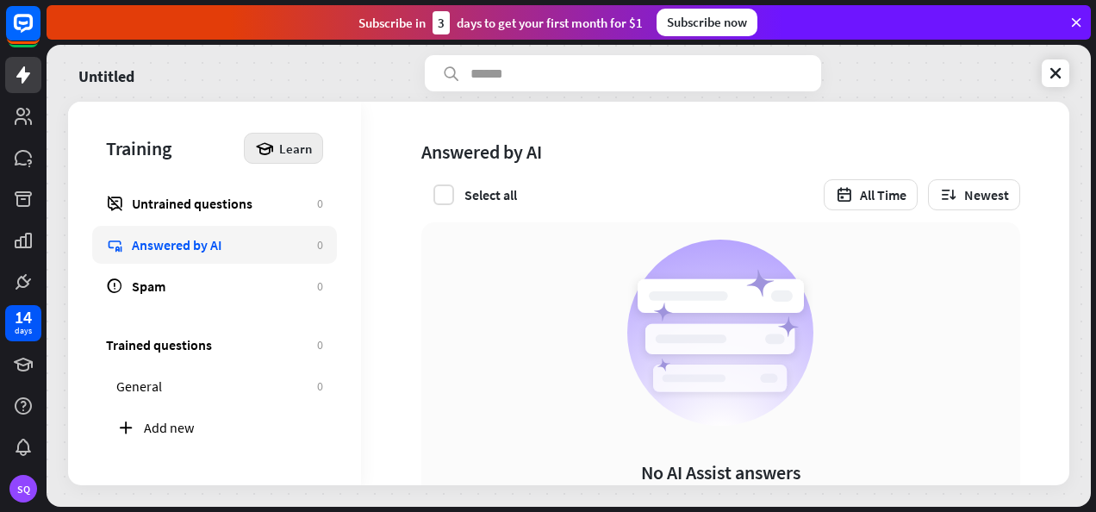
click at [302, 151] on span "Learn" at bounding box center [295, 148] width 33 height 16
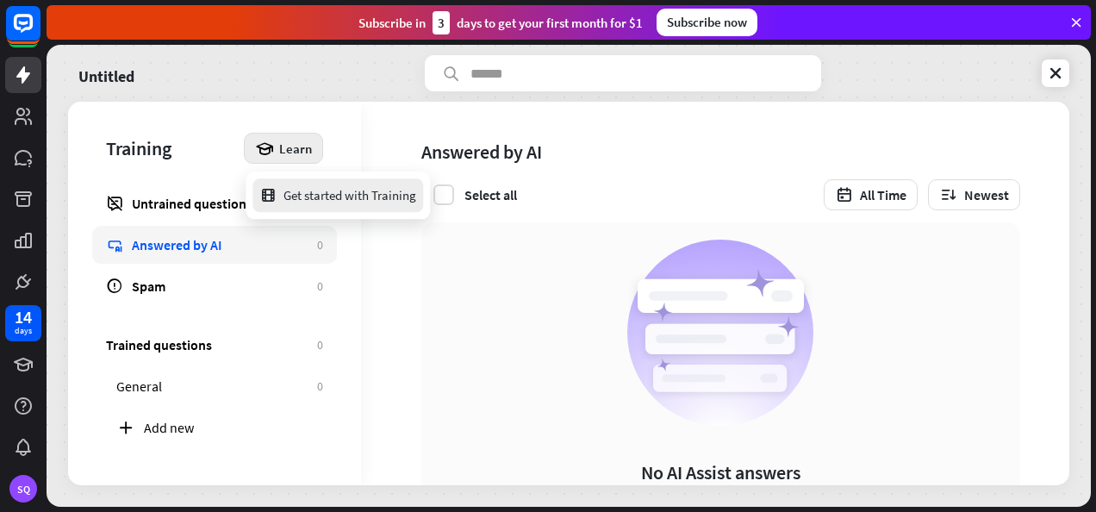
click at [322, 190] on div "Get started with Training" at bounding box center [337, 195] width 157 height 34
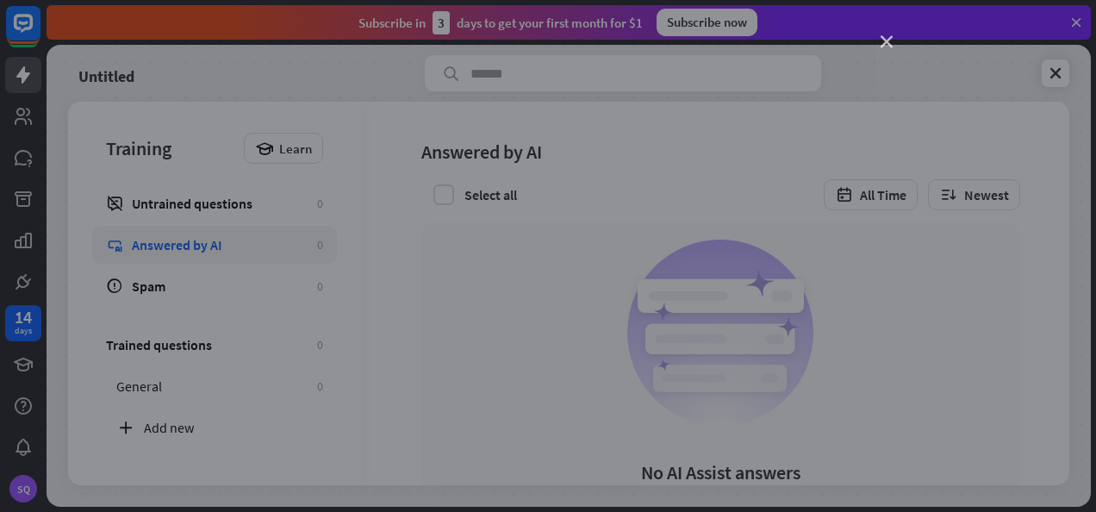
click at [884, 38] on icon "close" at bounding box center [887, 42] width 12 height 12
